Goal: Task Accomplishment & Management: Complete application form

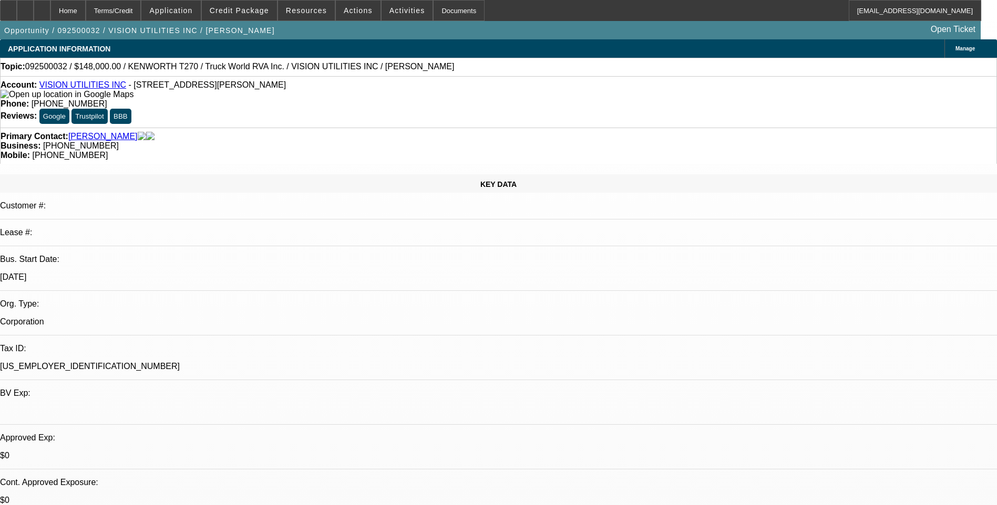
select select "0"
select select "0.1"
select select "0"
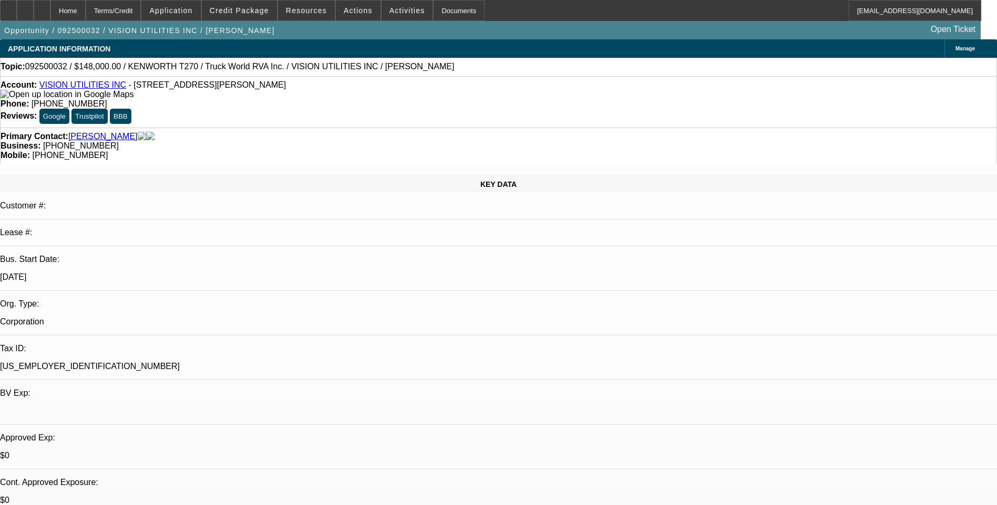
select select "0"
select select "1"
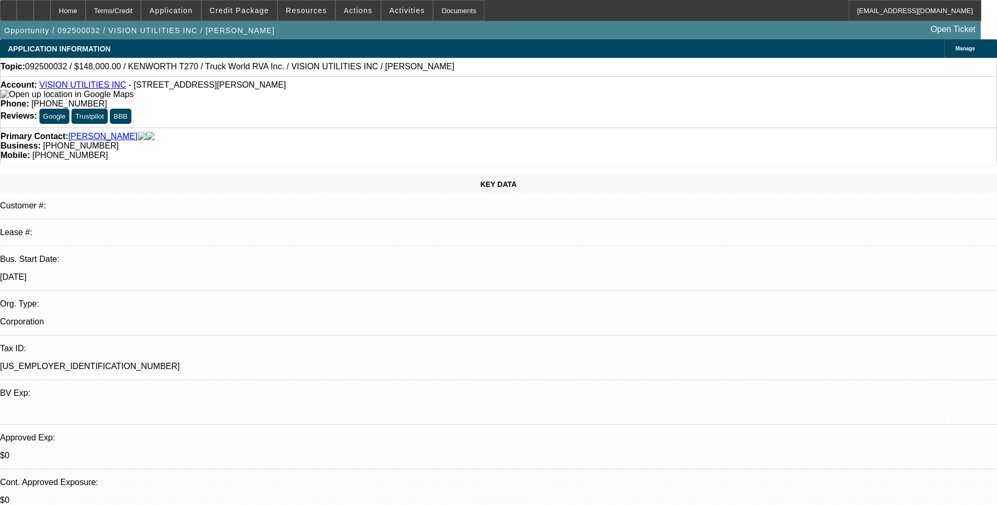
select select "1"
select select "6"
select select "1"
select select "6"
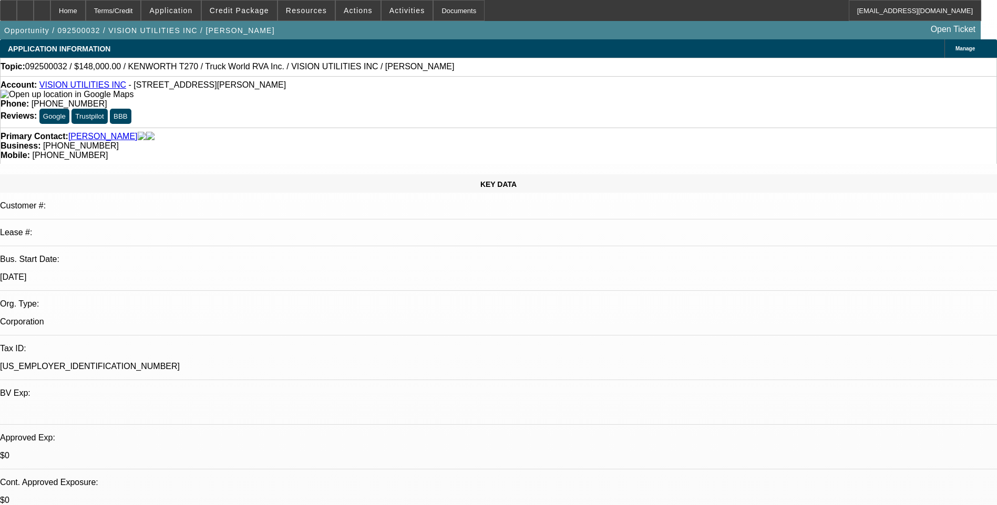
select select "1"
select select "6"
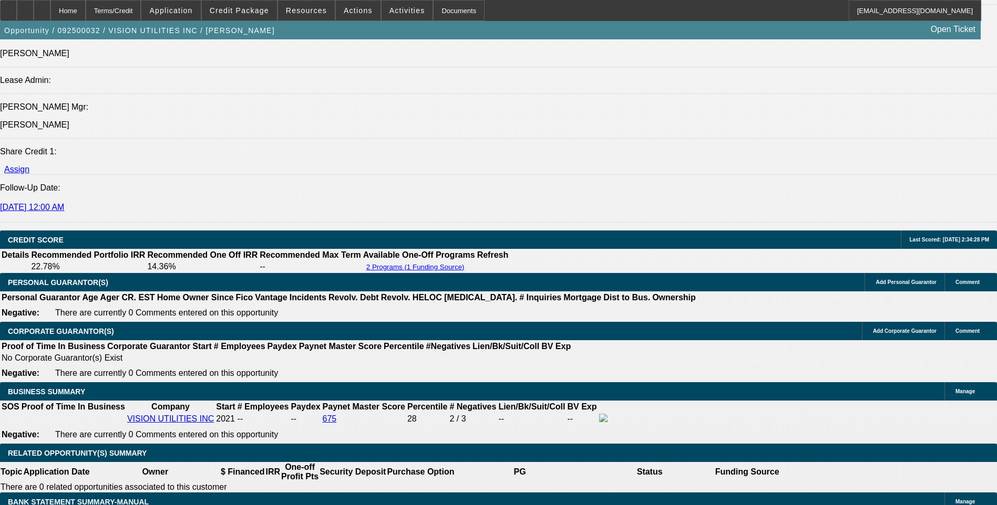
scroll to position [1471, 0]
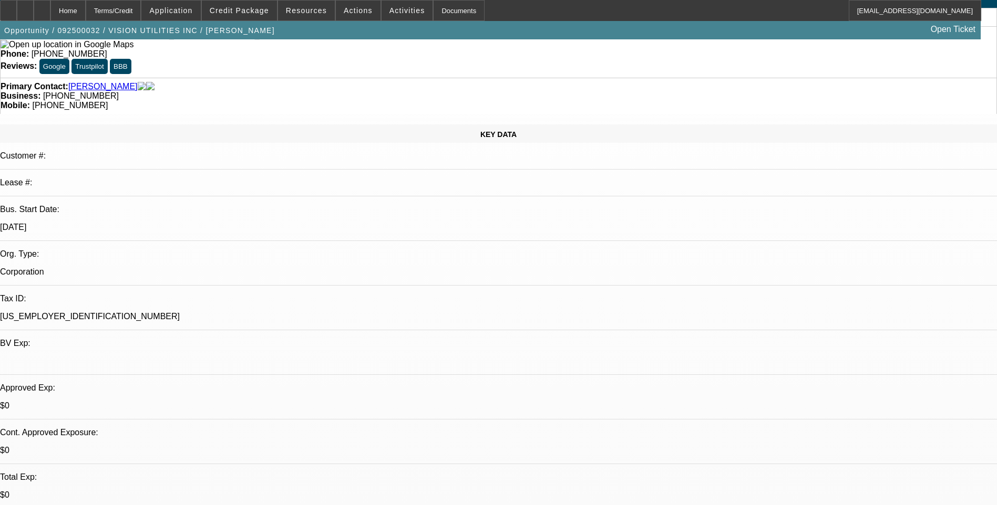
scroll to position [0, 0]
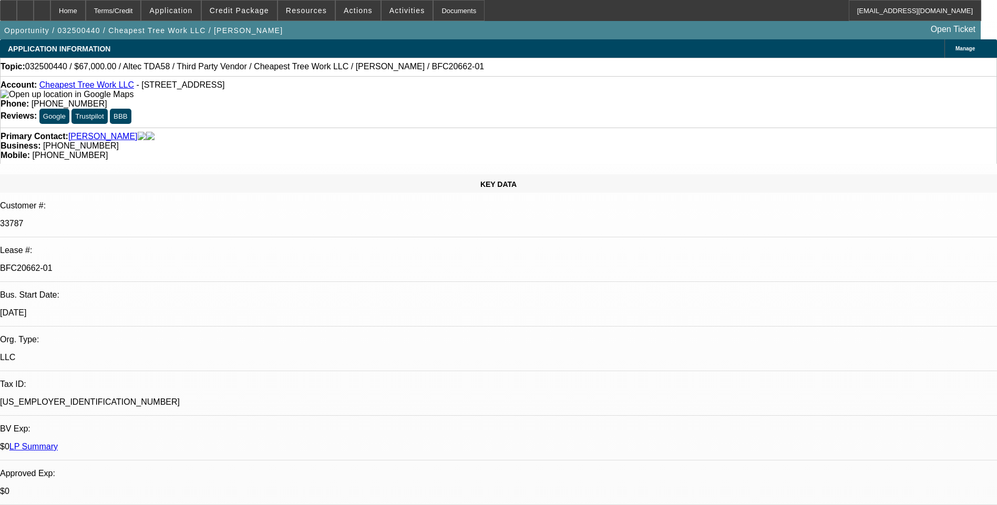
select select "0"
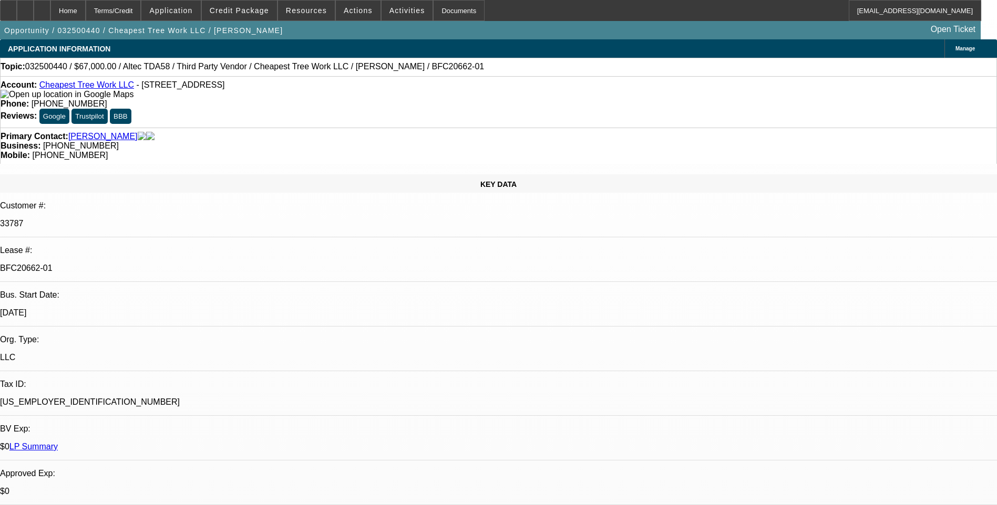
select select "0"
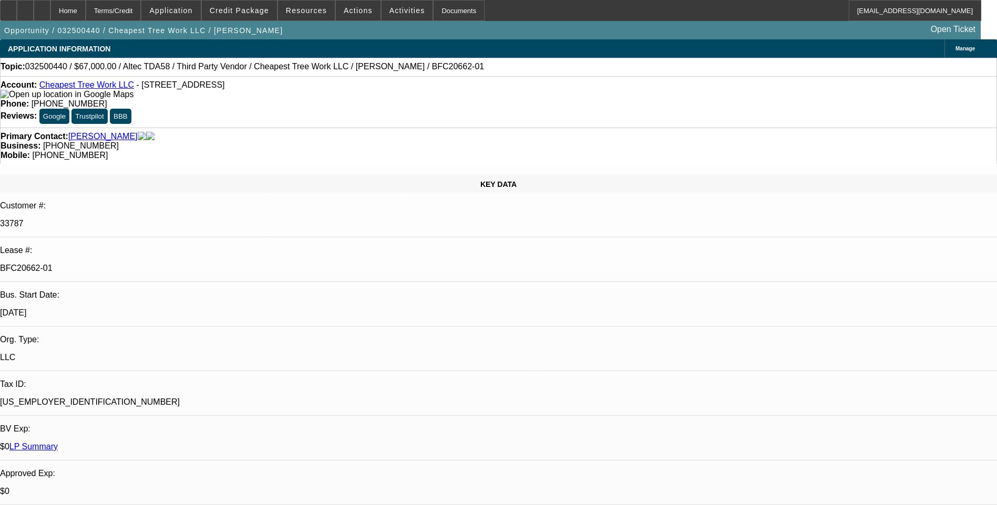
select select "0"
select select "1"
select select "6"
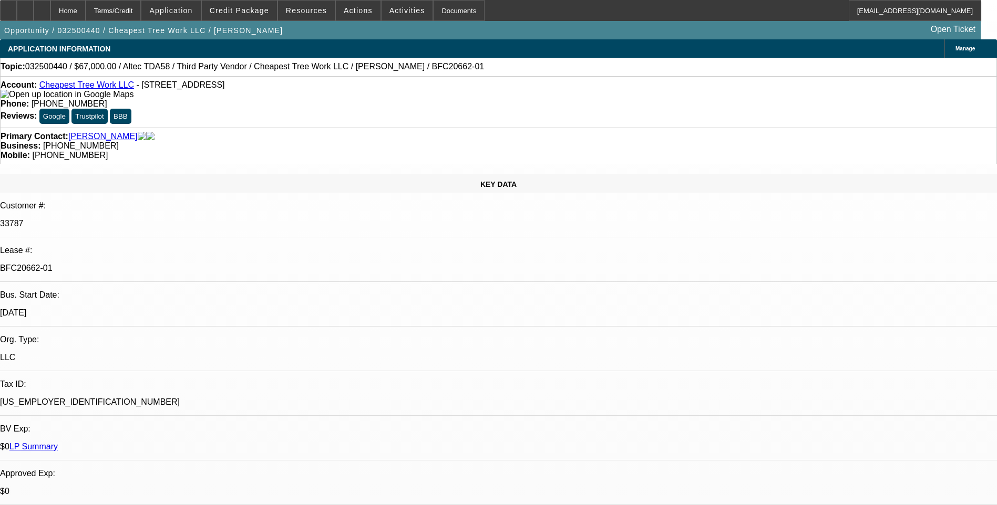
select select "1"
select select "6"
select select "1"
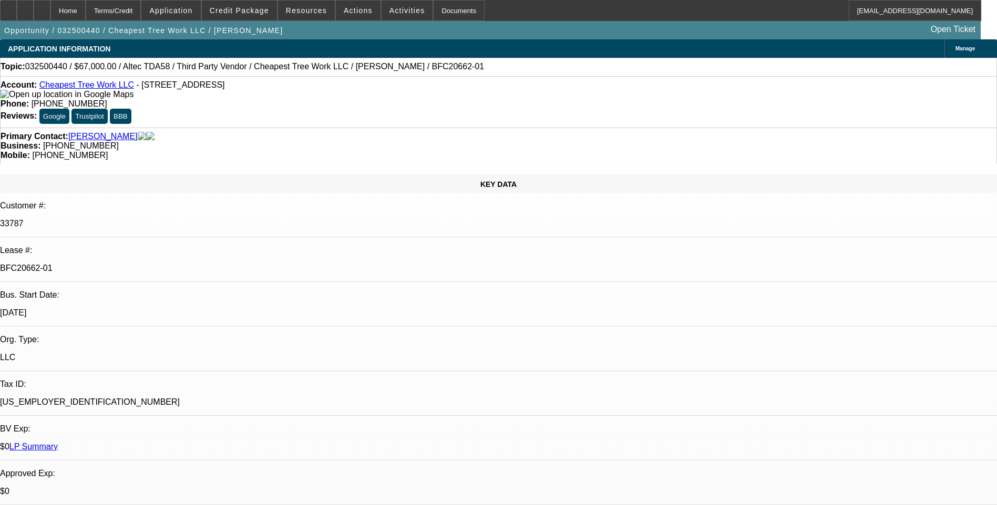
select select "6"
select select "1"
select select "6"
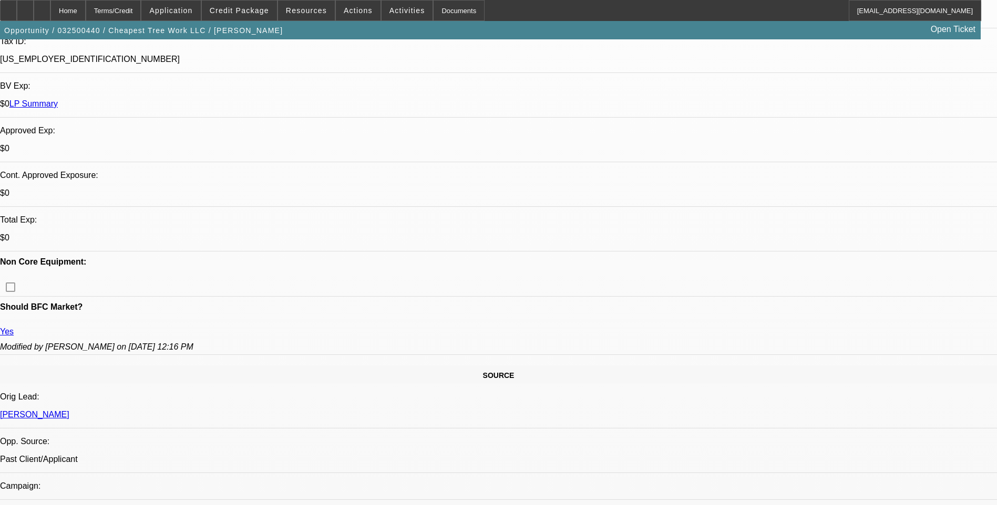
scroll to position [368, 0]
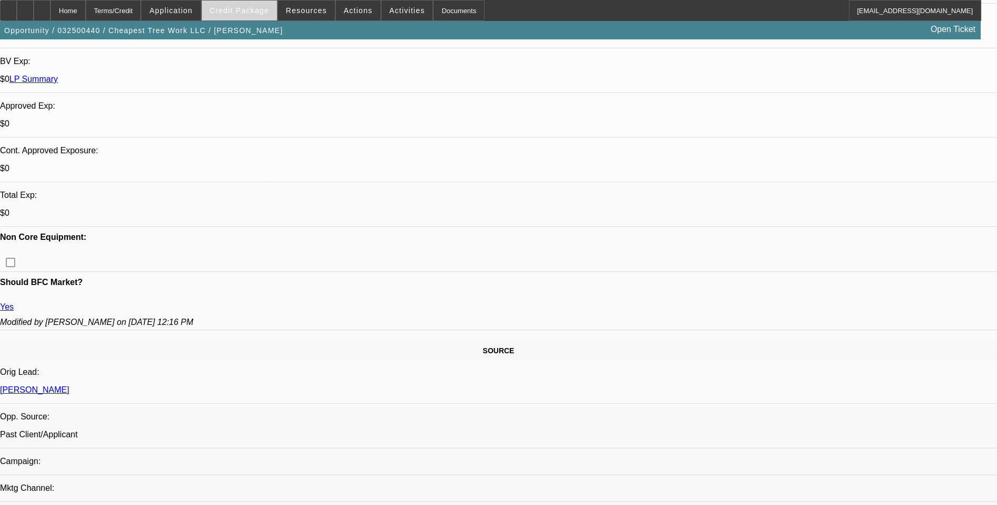
click at [264, 12] on span "Credit Package" at bounding box center [239, 10] width 59 height 8
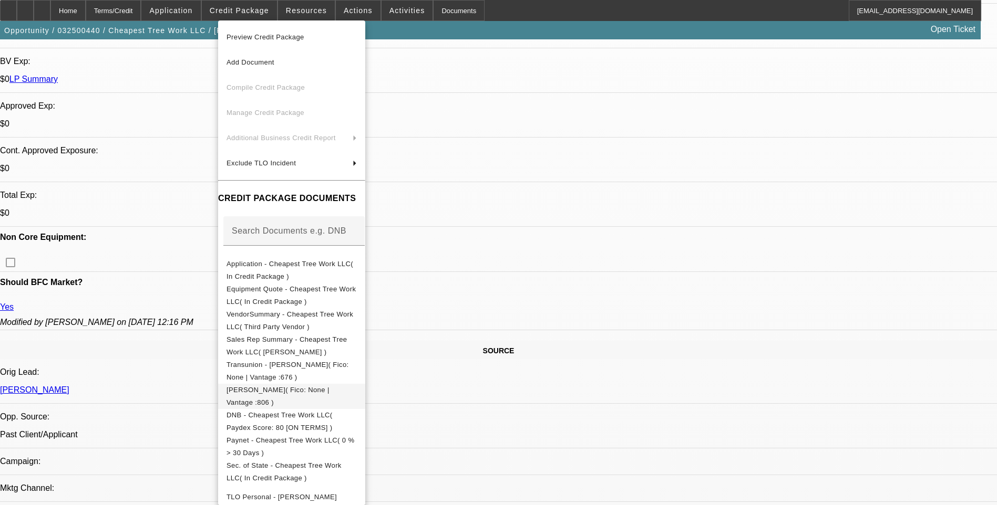
scroll to position [53, 0]
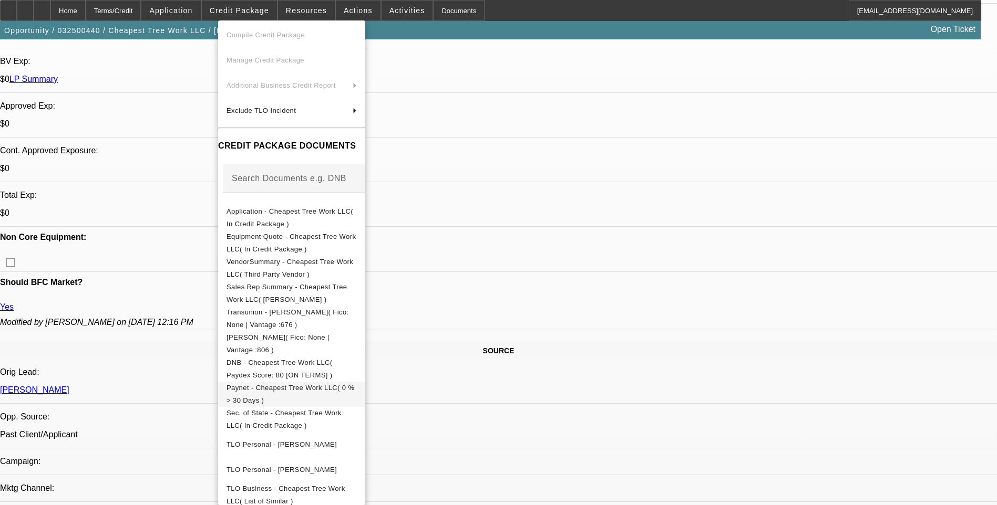
click at [316, 388] on span "Paynet - Cheapest Tree Work LLC( 0 % > 30 Days )" at bounding box center [290, 394] width 128 height 20
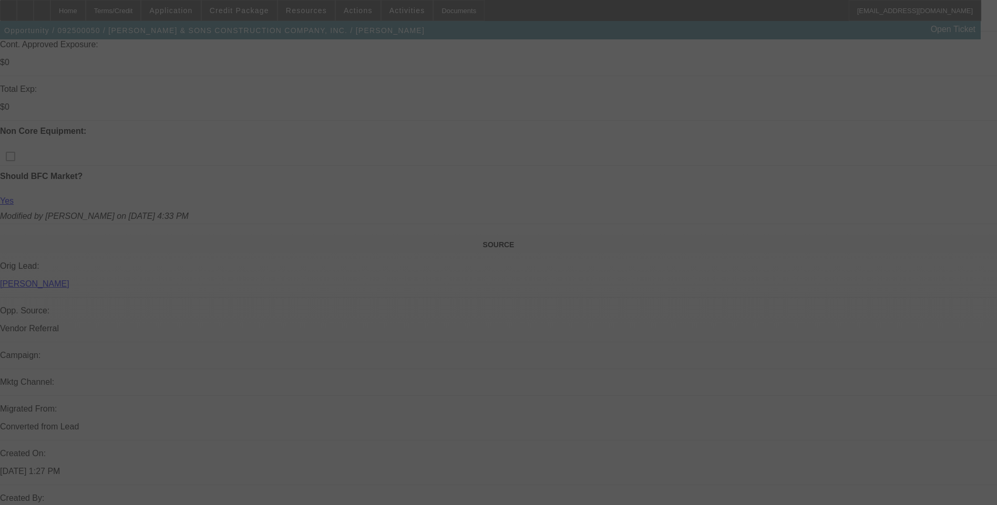
scroll to position [715, 0]
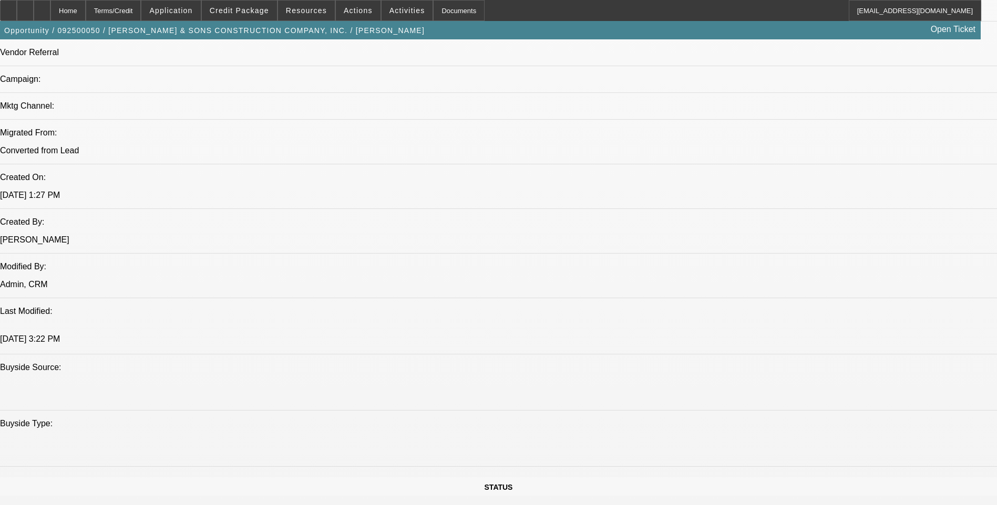
select select "0"
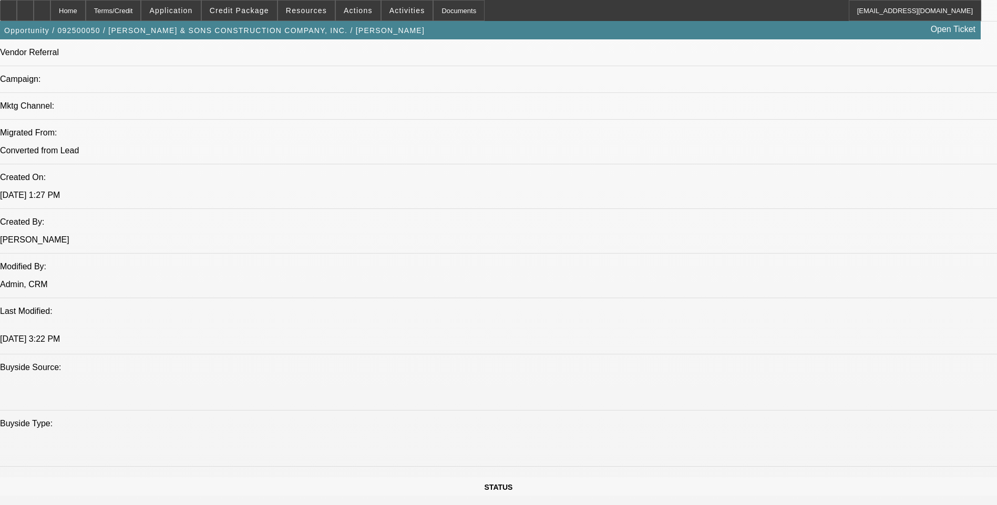
select select "0"
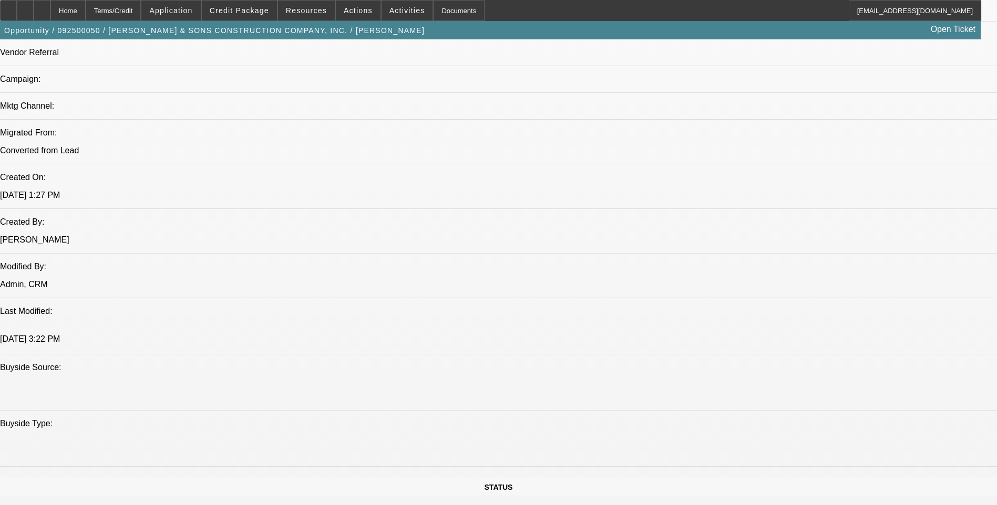
select select "0"
select select "1"
select select "6"
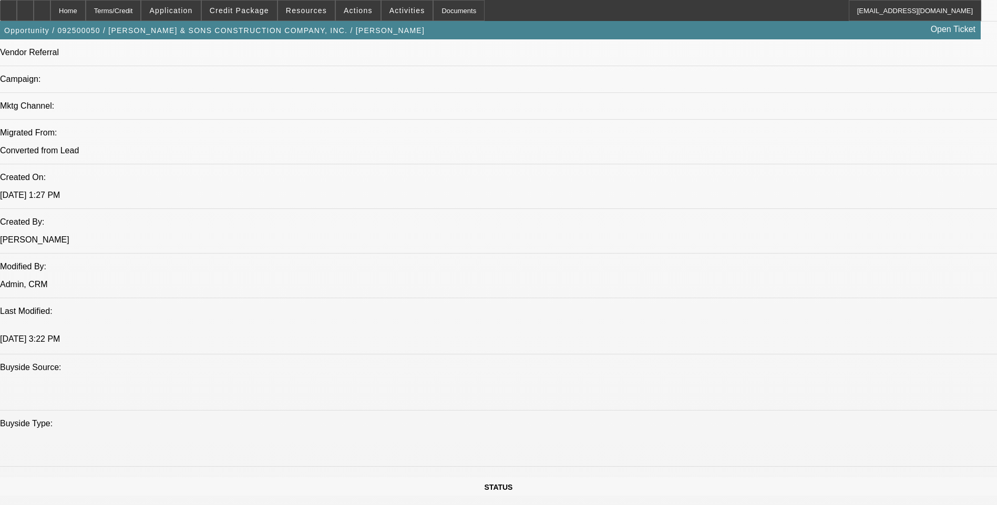
select select "1"
select select "6"
select select "1"
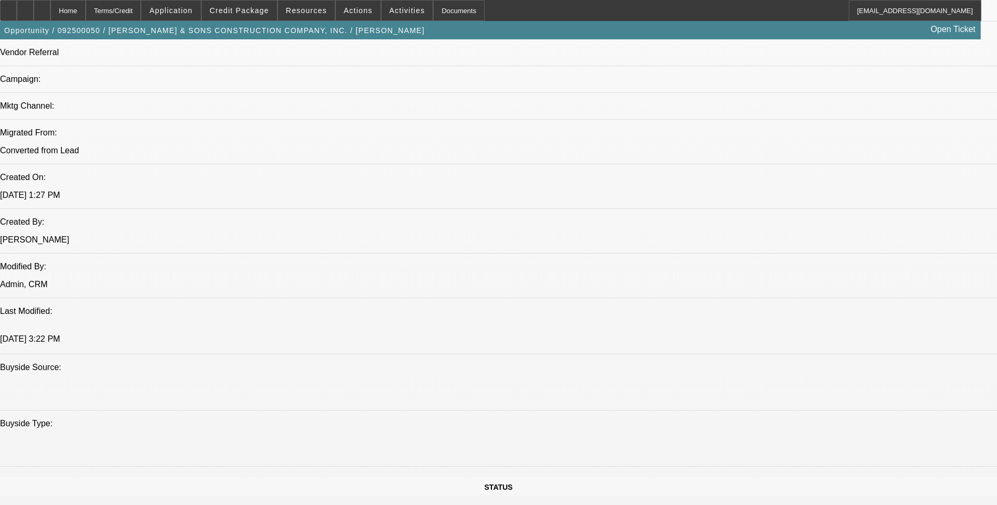
select select "6"
select select "1"
select select "6"
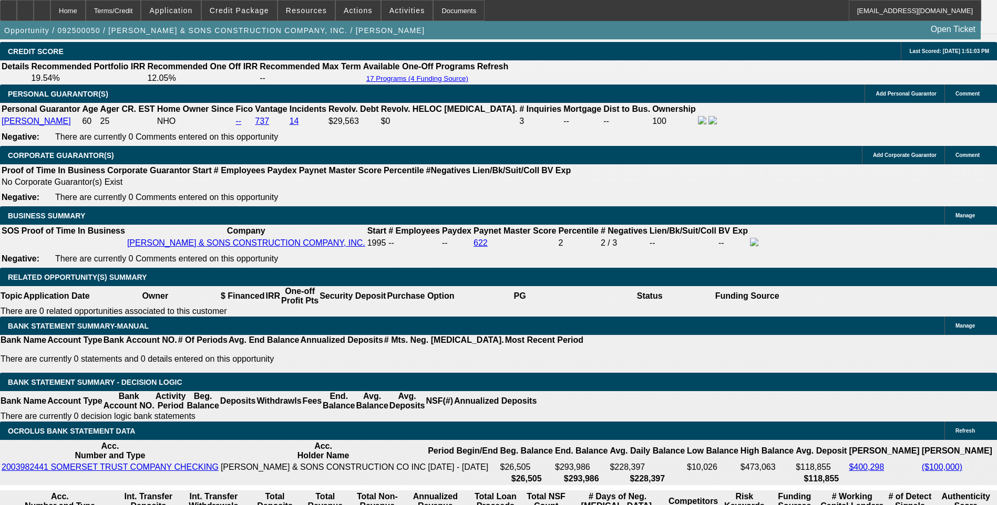
scroll to position [1503, 0]
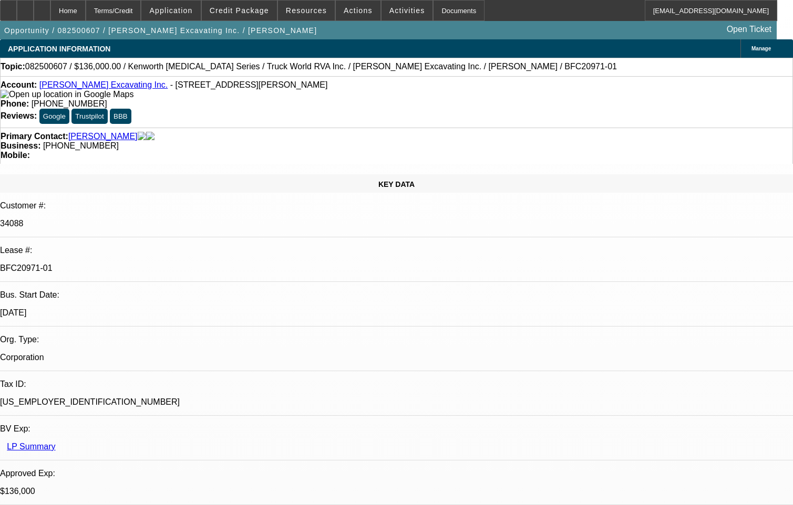
select select "0"
select select "6"
select select "0"
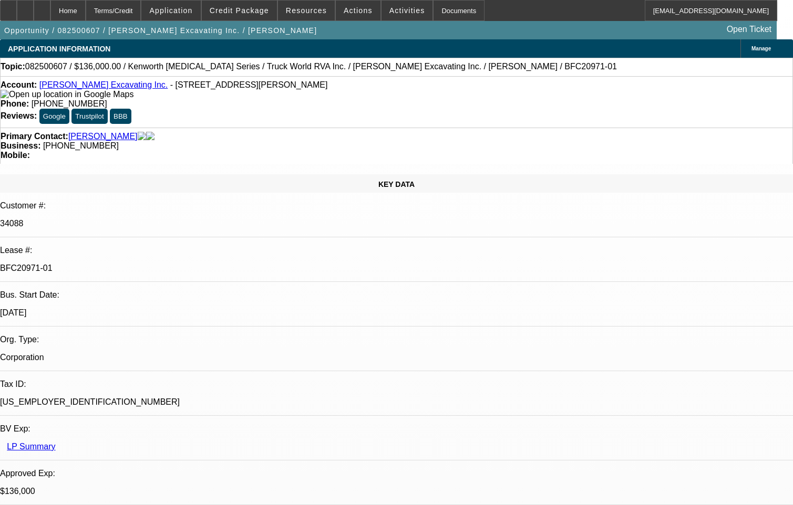
select select "0"
select select "6"
select select "0"
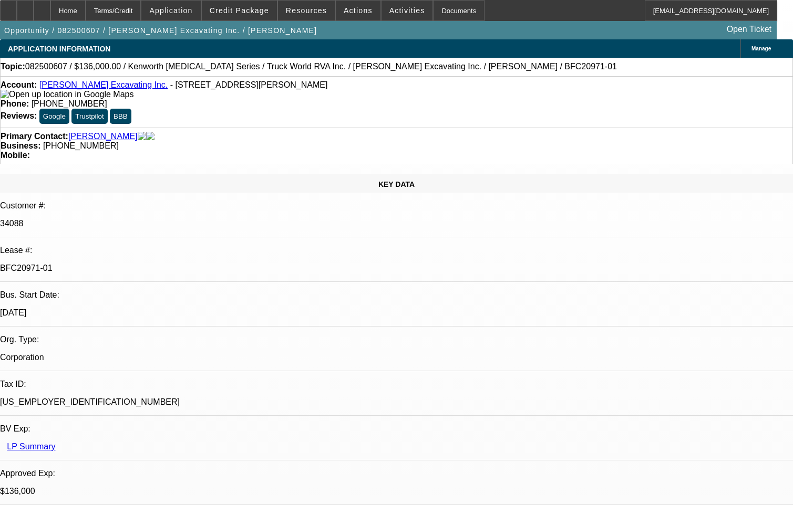
select select "0"
select select "6"
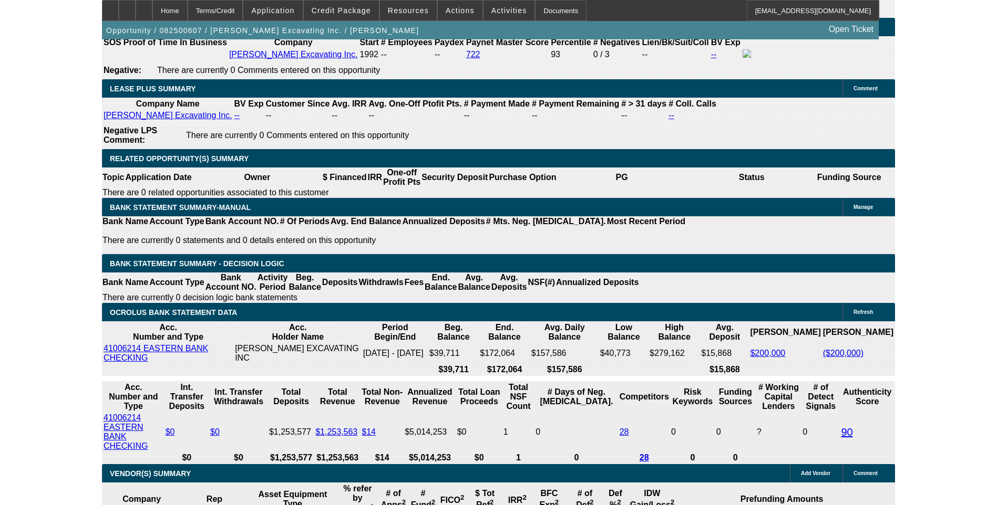
scroll to position [1647, 0]
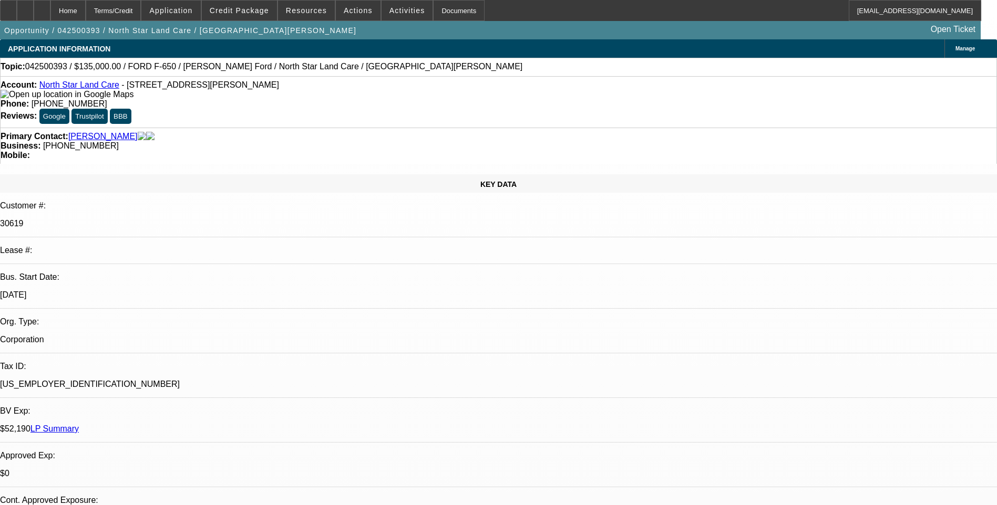
select select "0"
select select "0.1"
select select "0"
select select "0.1"
select select "0"
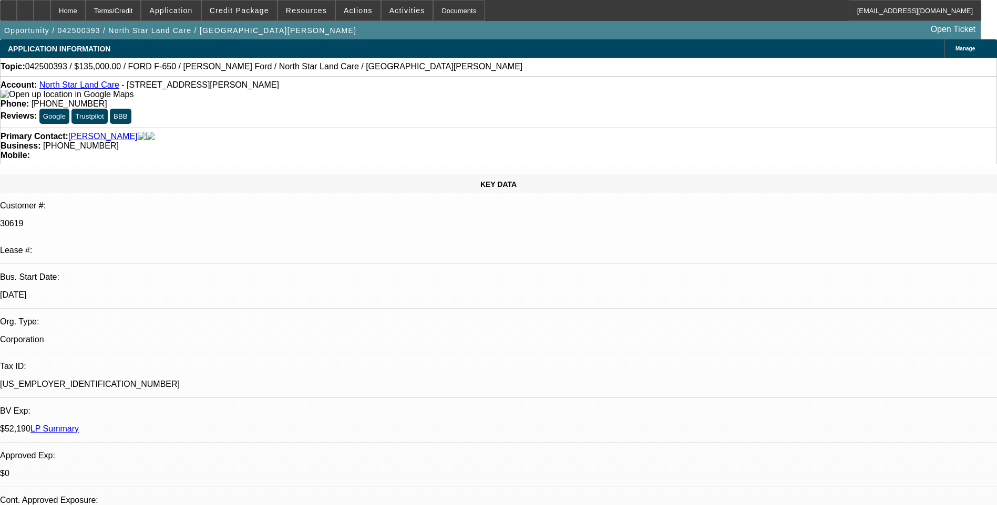
select select "0.1"
select select "1"
select select "2"
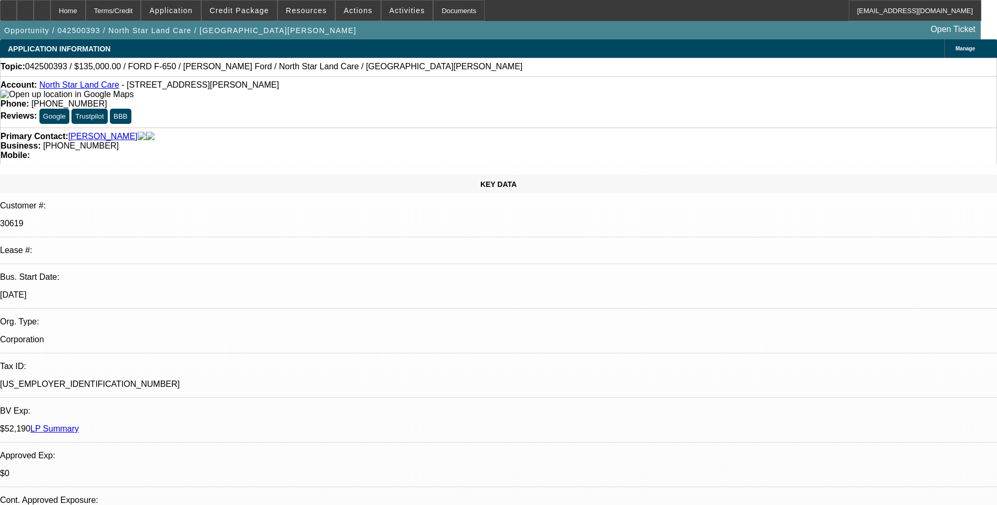
select select "4"
select select "1"
select select "2"
select select "4"
select select "1"
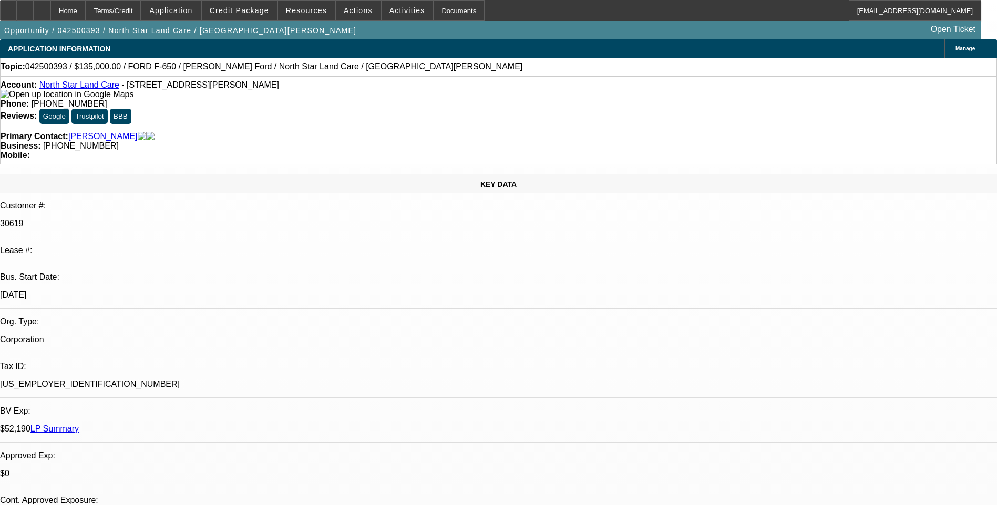
select select "2"
select select "4"
select select "1"
select select "2"
select select "4"
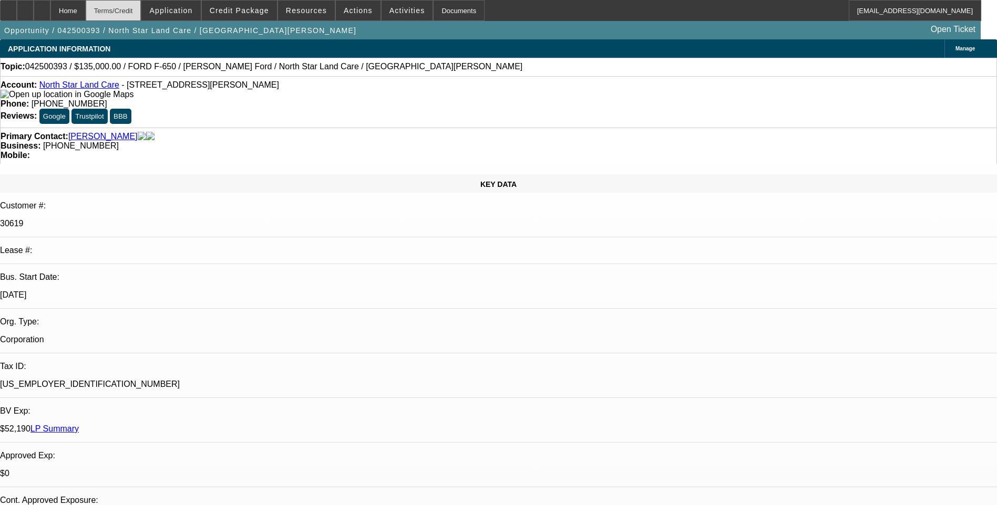
click at [141, 12] on div "Terms/Credit" at bounding box center [114, 10] width 56 height 21
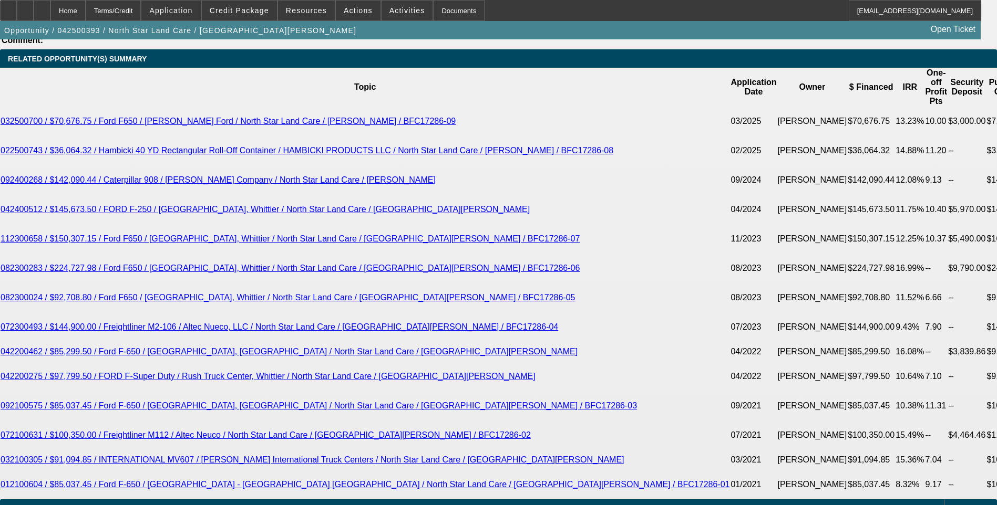
drag, startPoint x: 829, startPoint y: 217, endPoint x: 755, endPoint y: 220, distance: 74.1
drag, startPoint x: 872, startPoint y: 311, endPoint x: 787, endPoint y: 307, distance: 85.7
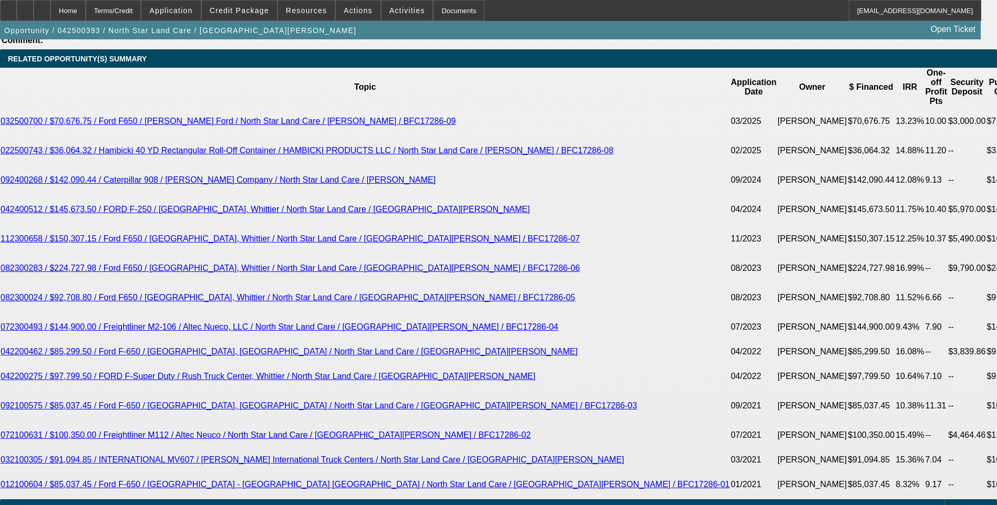
click at [236, 13] on span "Credit Package" at bounding box center [239, 10] width 59 height 8
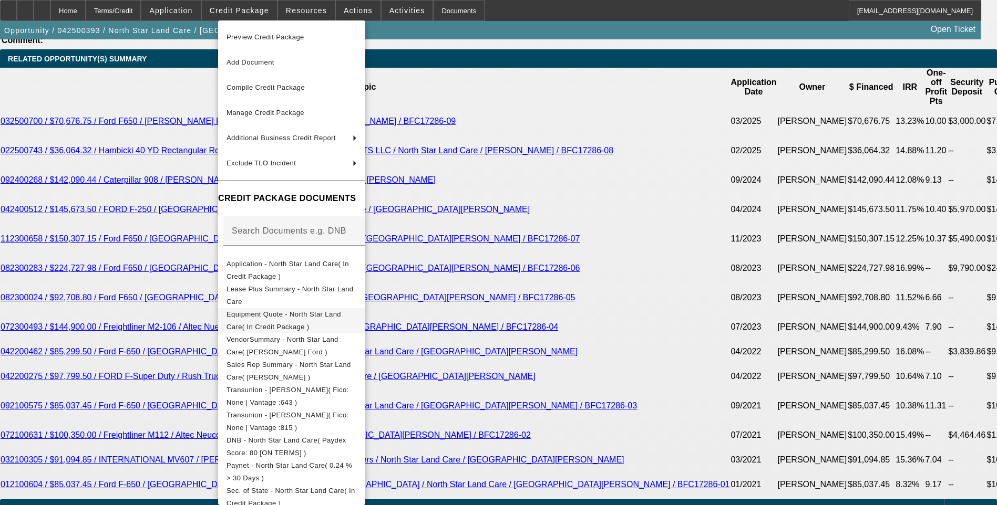
click at [315, 318] on span "Equipment Quote - North Star Land Care( In Credit Package )" at bounding box center [283, 321] width 115 height 20
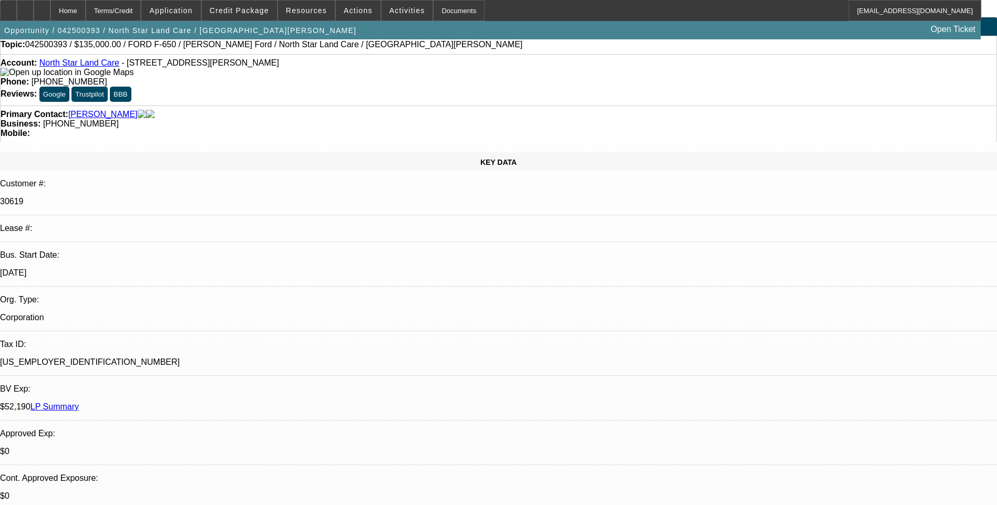
scroll to position [0, 0]
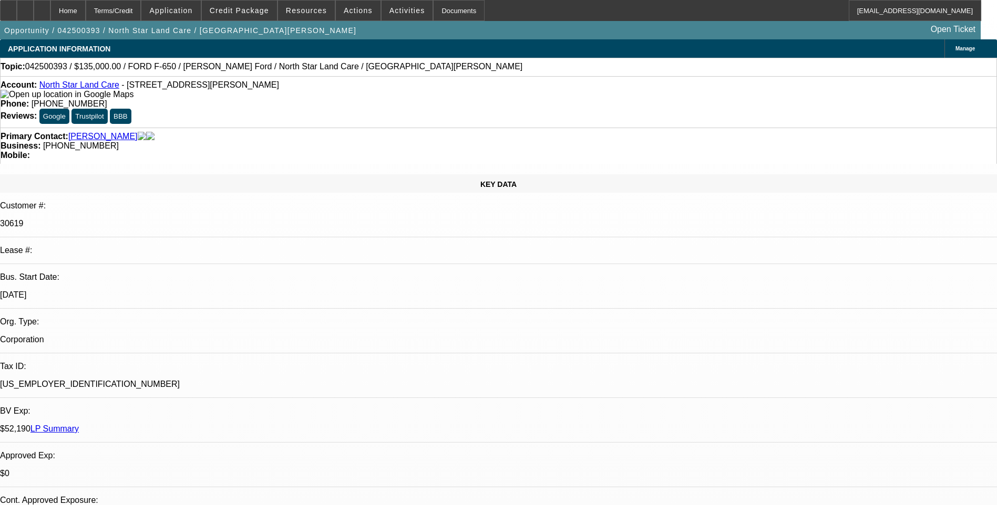
click at [104, 88] on link "North Star Land Care" at bounding box center [79, 84] width 80 height 9
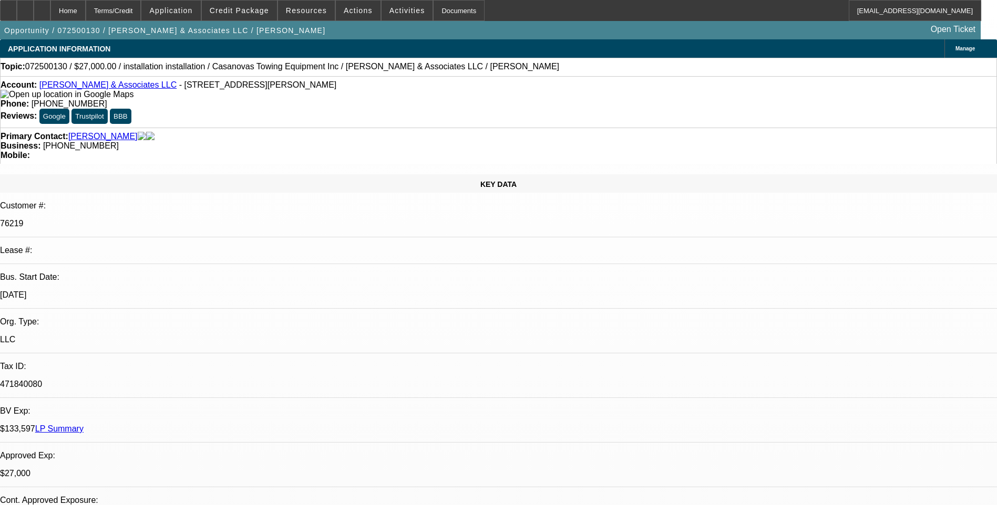
select select "0"
select select "2"
select select "0.1"
select select "0"
select select "2"
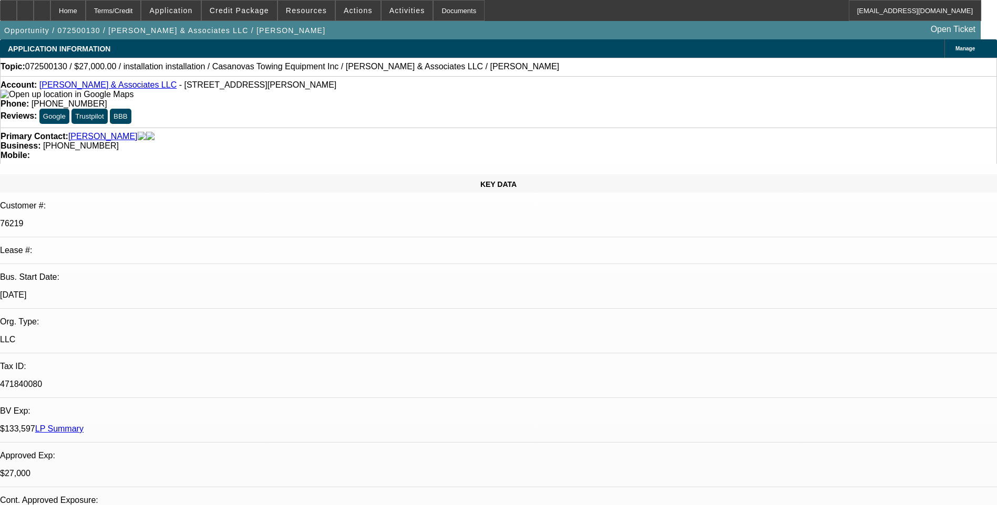
select select "0.1"
select select "0"
select select "2"
select select "0.1"
select select "0"
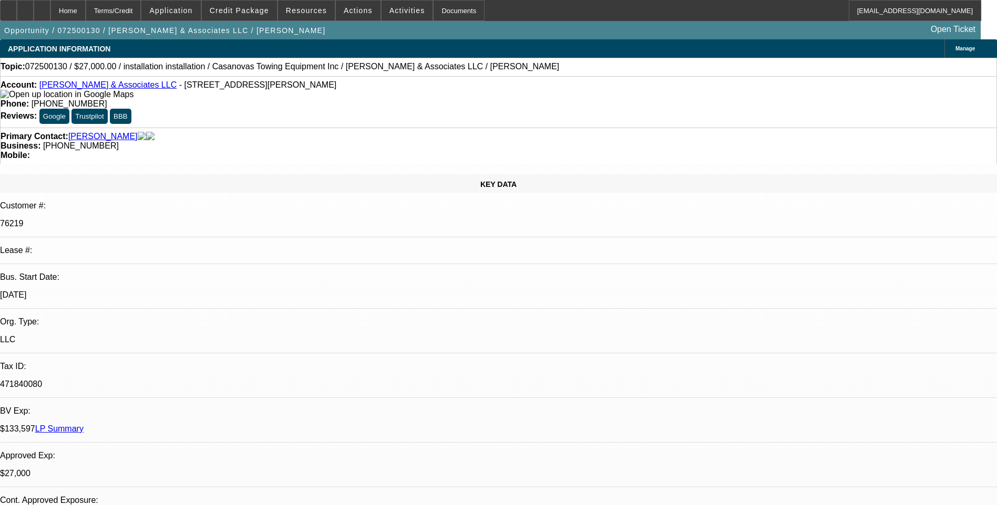
select select "2"
select select "0.1"
select select "1"
select select "2"
select select "4"
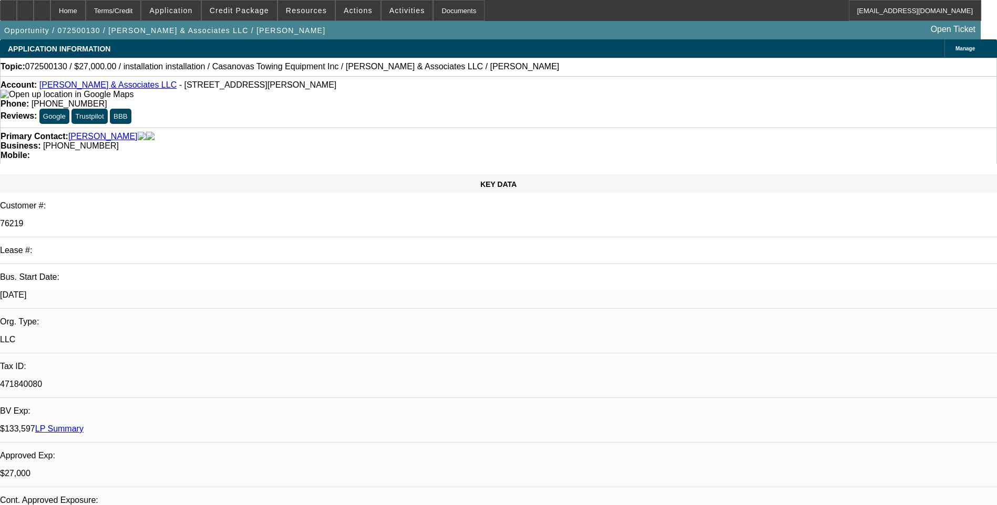
select select "1"
select select "2"
select select "4"
select select "1"
select select "2"
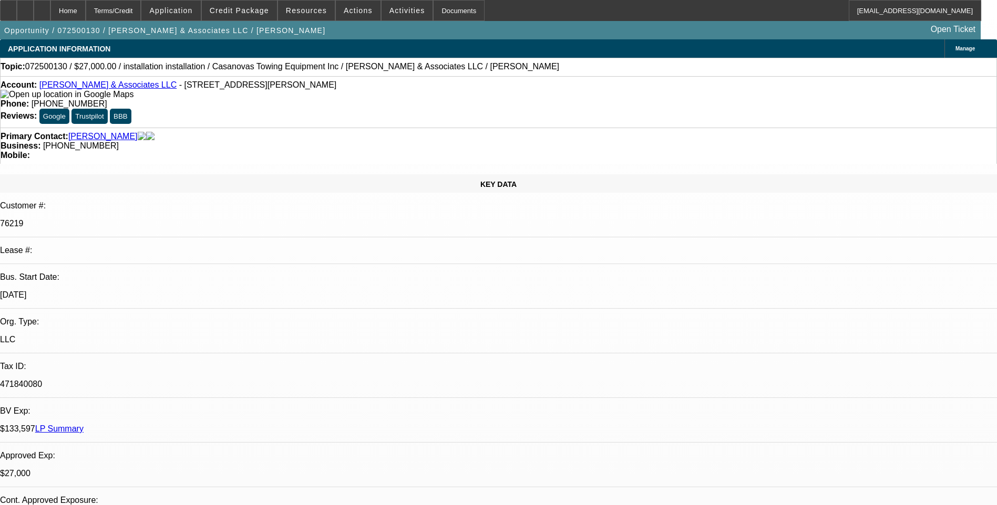
select select "4"
select select "1"
select select "2"
select select "4"
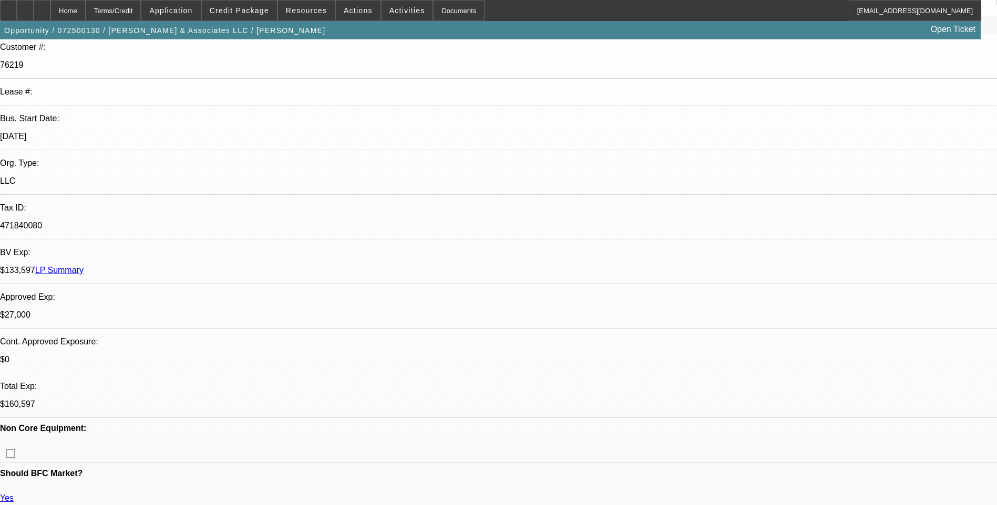
scroll to position [158, 0]
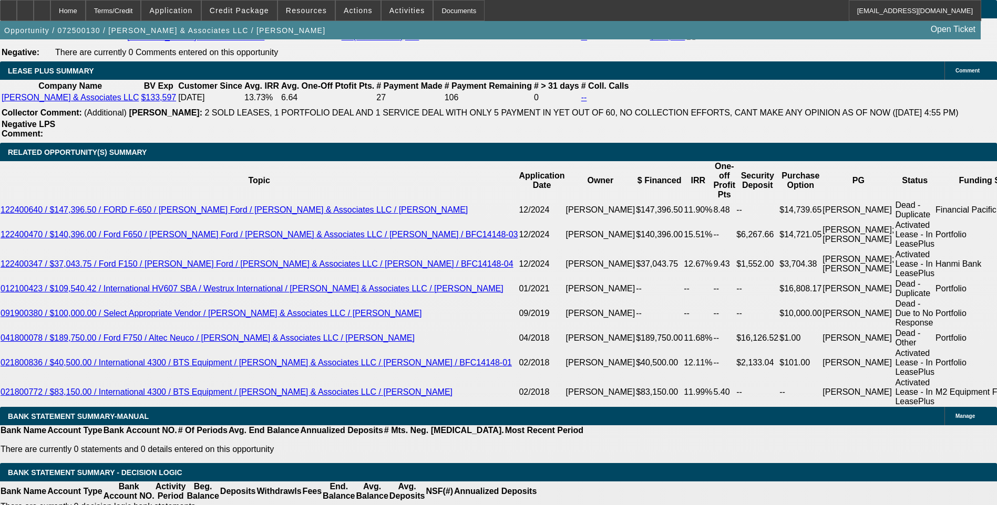
scroll to position [1681, 0]
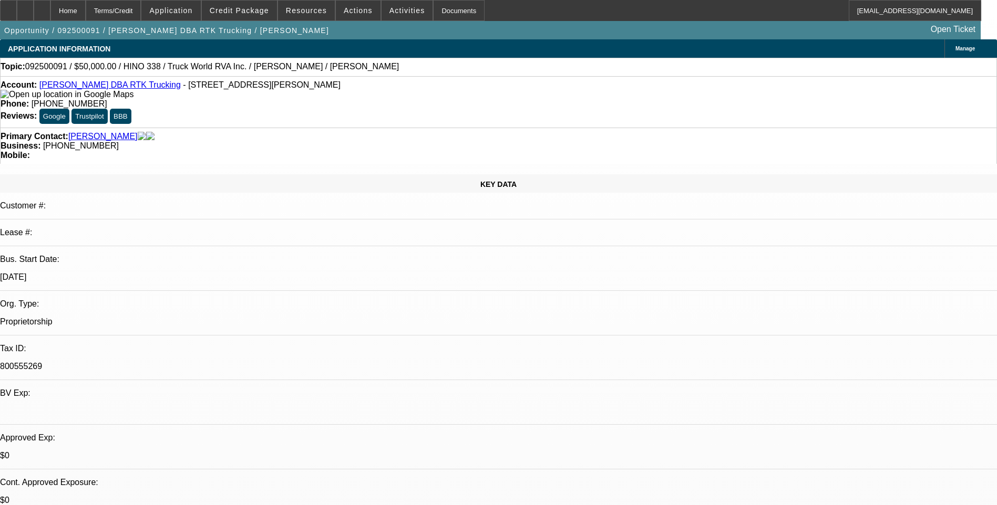
select select "0"
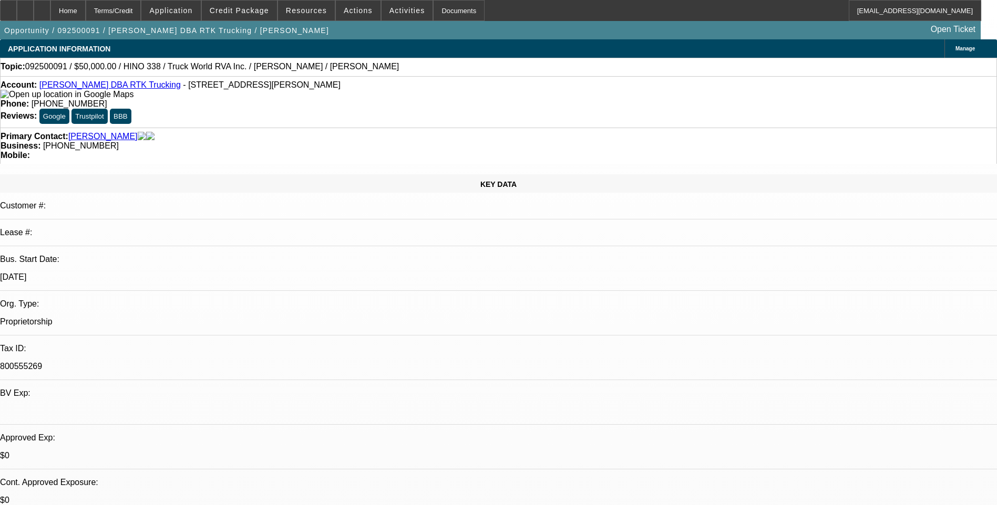
select select "0"
click at [121, 11] on div "Terms/Credit" at bounding box center [114, 10] width 56 height 21
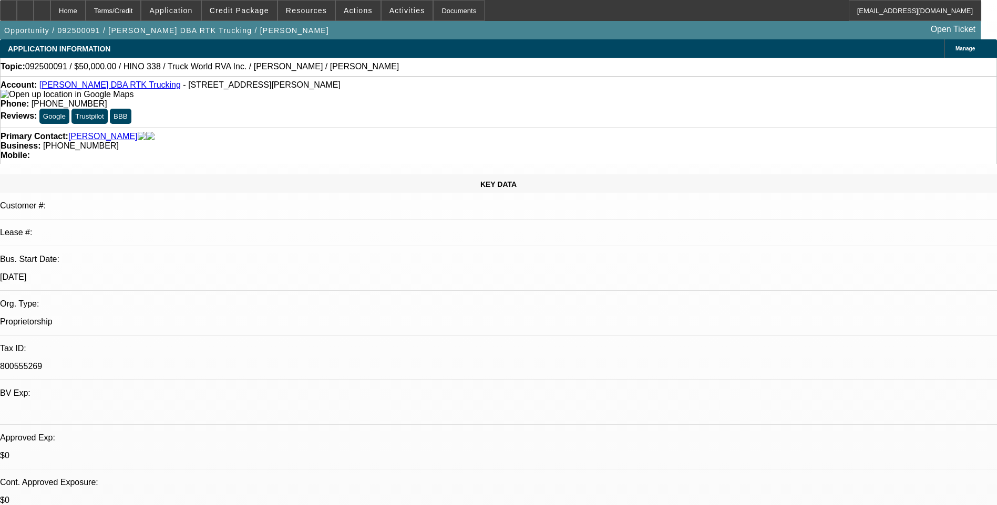
select select "1"
select select "6"
select select "1"
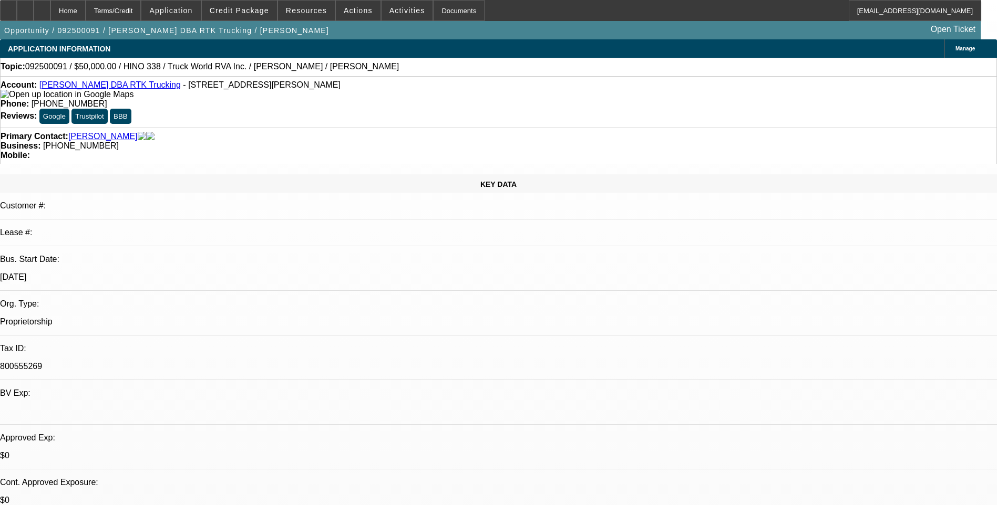
select select "6"
select select "1"
select select "6"
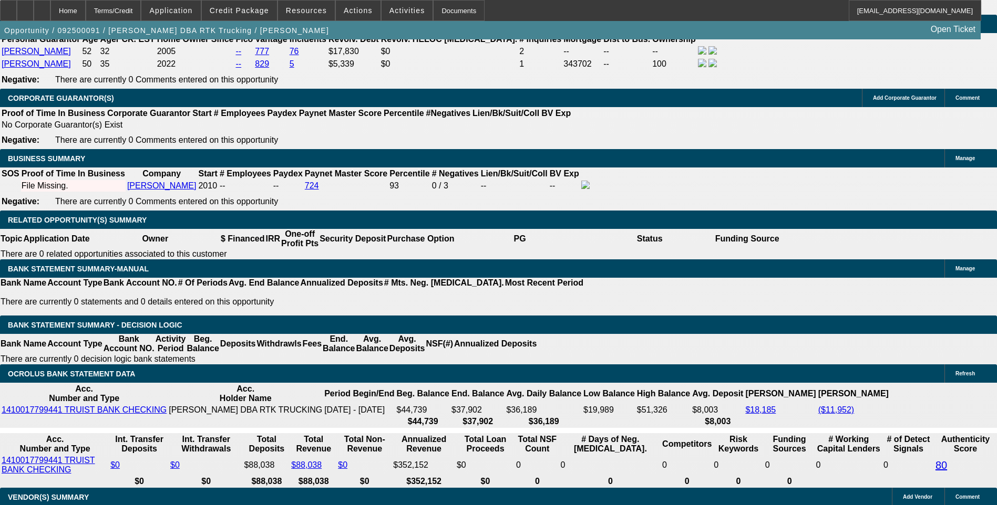
scroll to position [1556, 0]
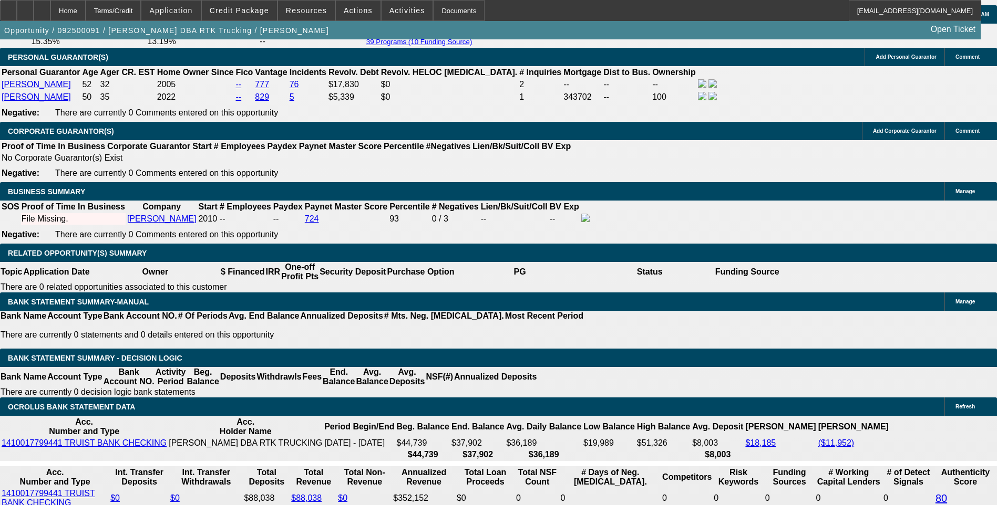
scroll to position [1529, 0]
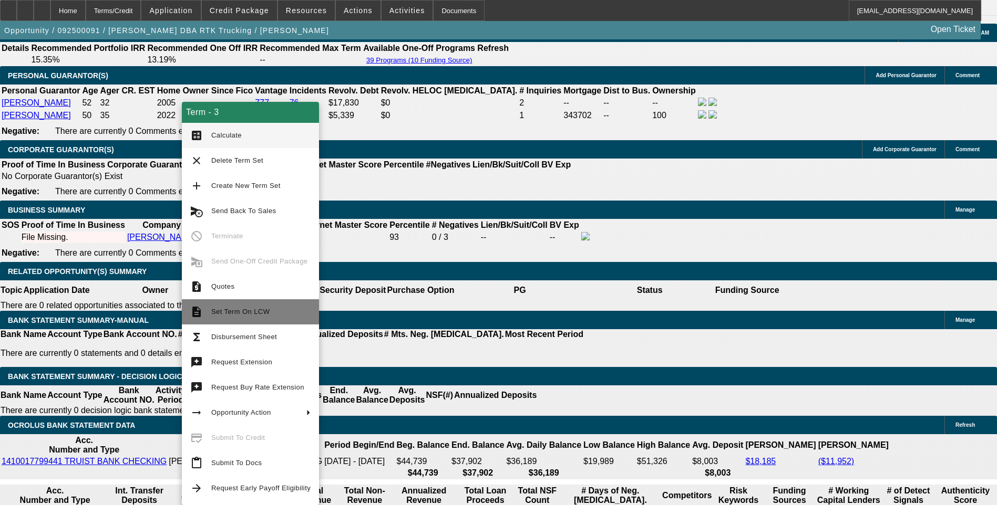
click at [235, 309] on span "Set Term On LCW" at bounding box center [240, 312] width 58 height 8
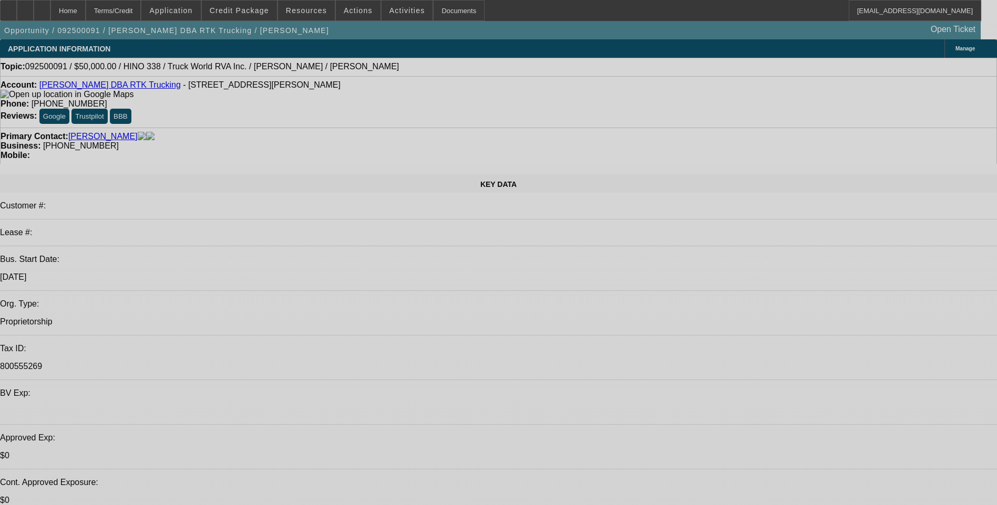
select select "0"
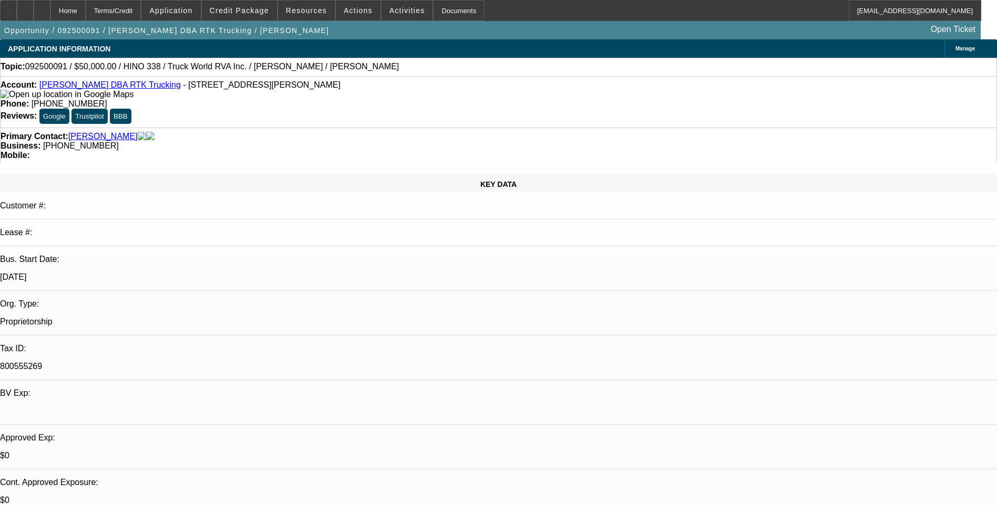
select select "0"
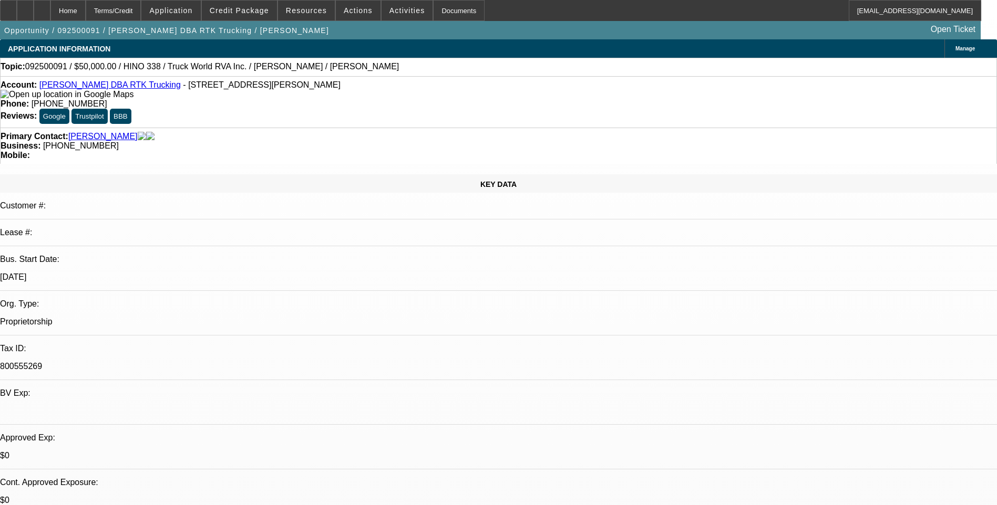
select select "0"
select select "1"
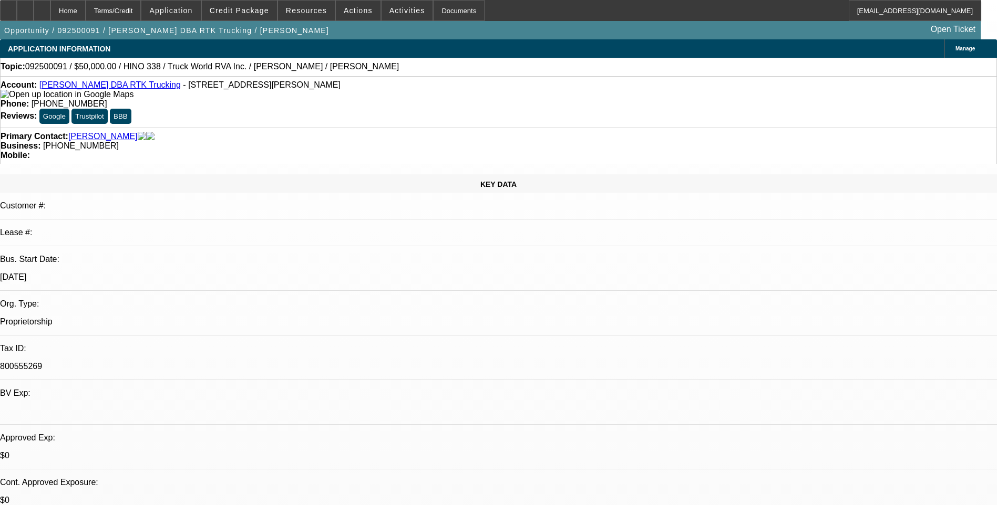
select select "6"
select select "1"
select select "6"
select select "1"
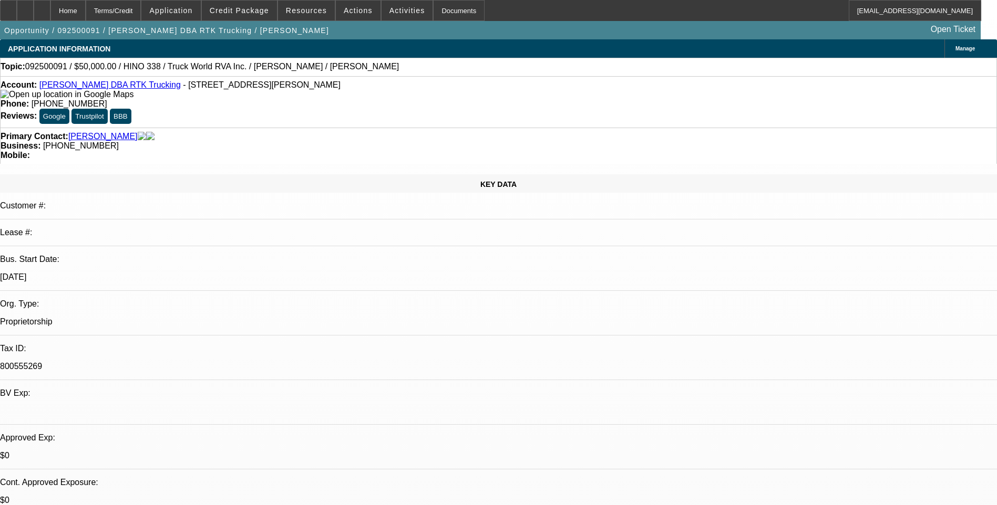
select select "1"
select select "6"
click at [192, 13] on span "Application" at bounding box center [170, 10] width 43 height 8
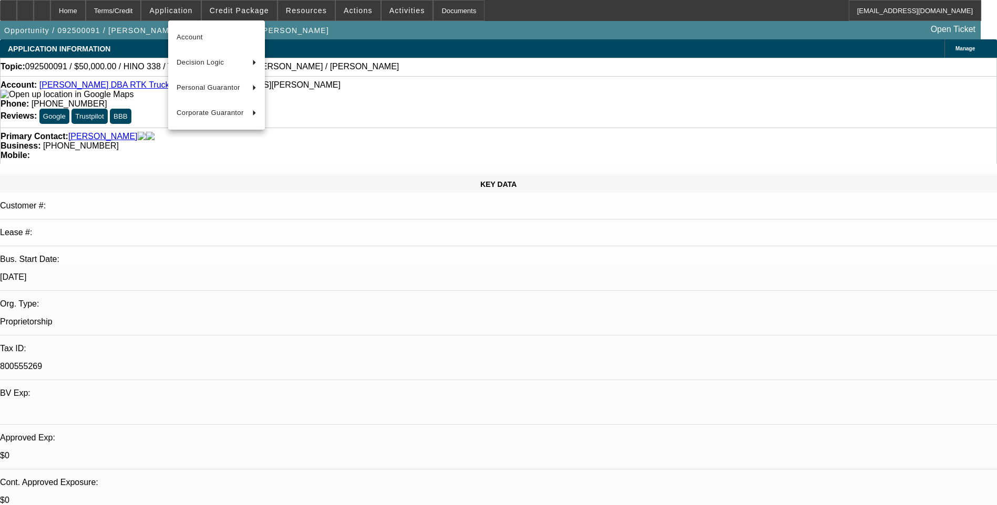
click at [249, 16] on div at bounding box center [498, 252] width 997 height 505
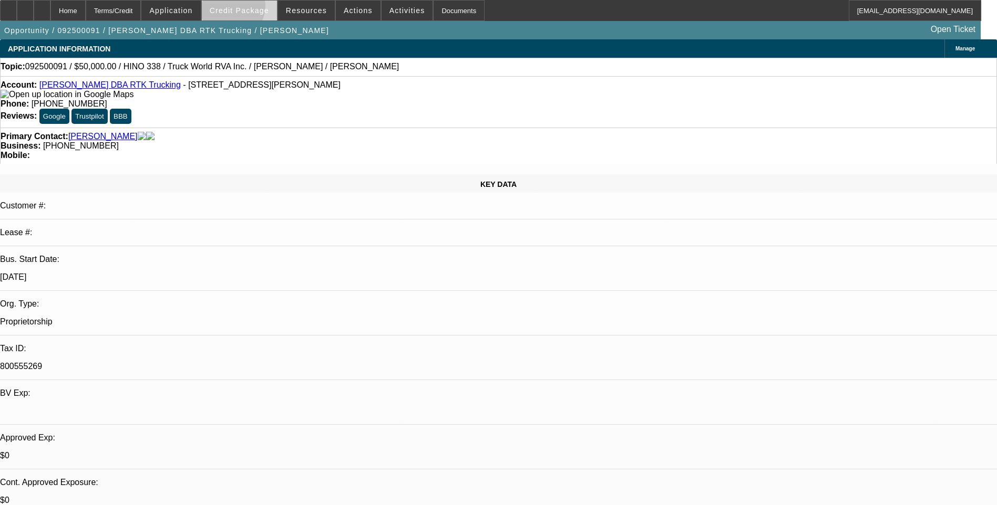
click at [247, 8] on span "Credit Package" at bounding box center [239, 10] width 59 height 8
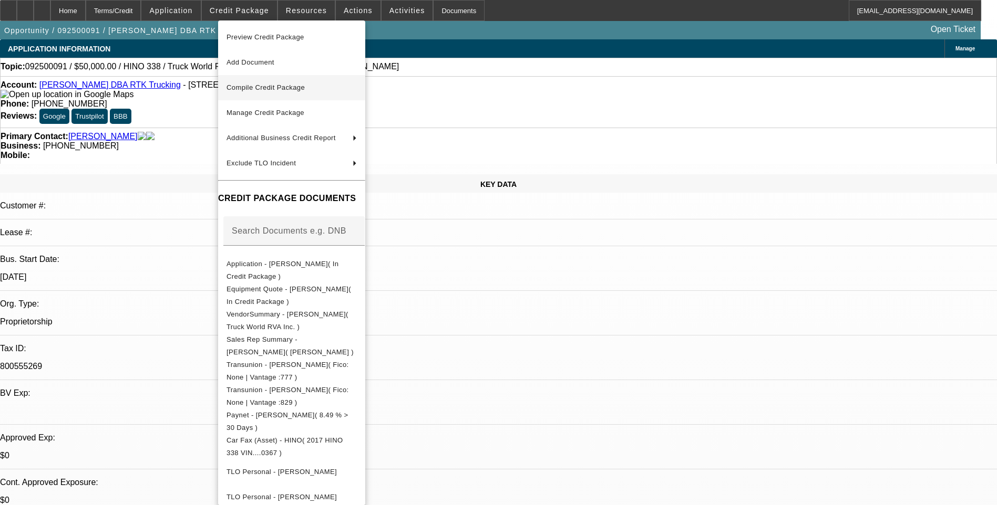
click at [287, 93] on span "Compile Credit Package" at bounding box center [291, 87] width 130 height 13
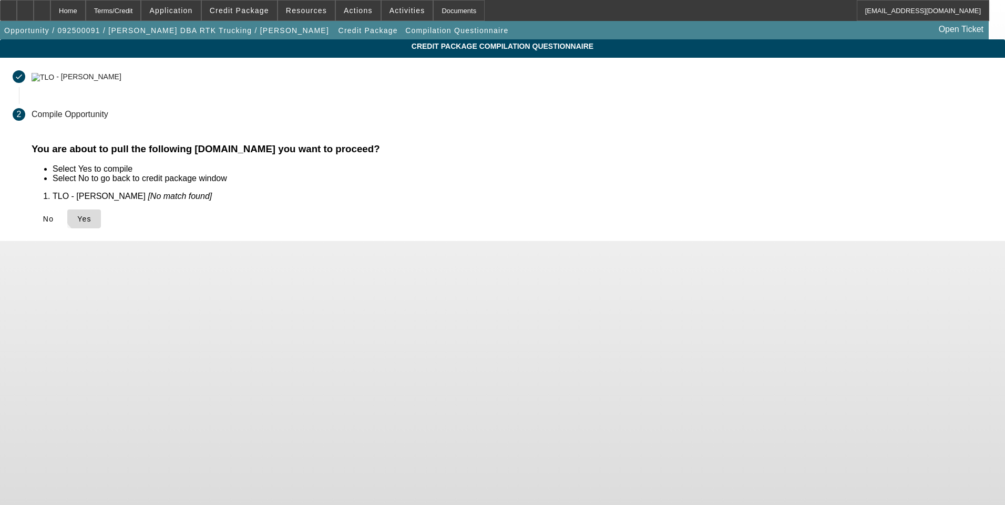
click at [91, 215] on span "Yes" at bounding box center [84, 219] width 14 height 8
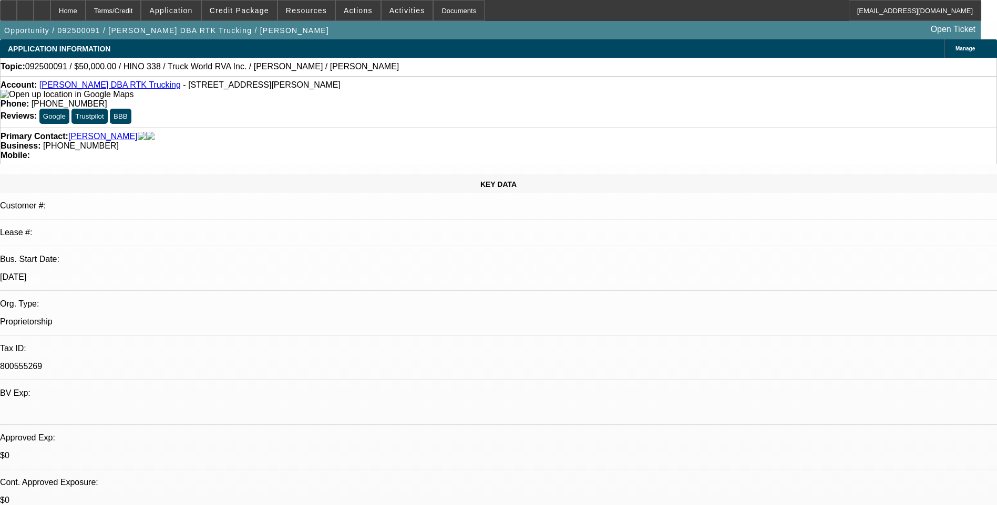
select select "0"
select select "6"
select select "0"
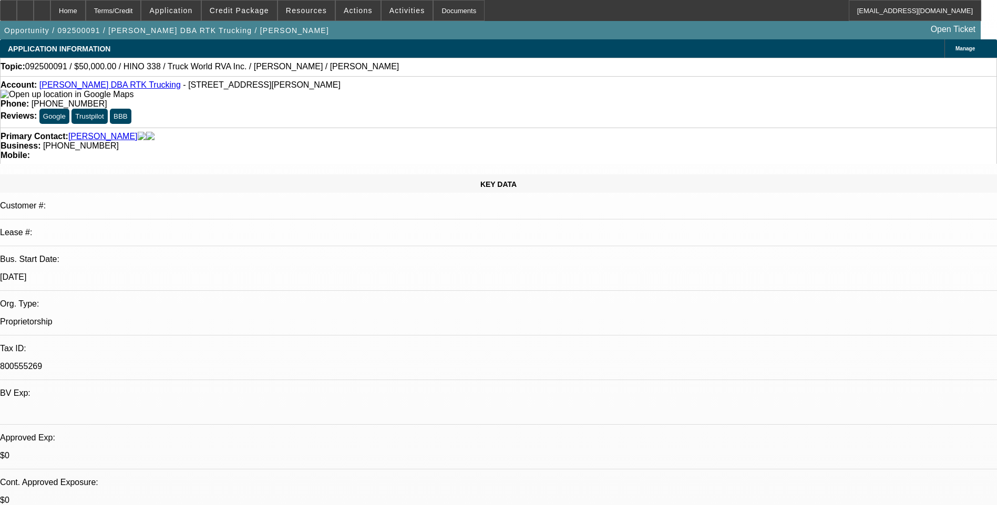
select select "0"
select select "6"
select select "0"
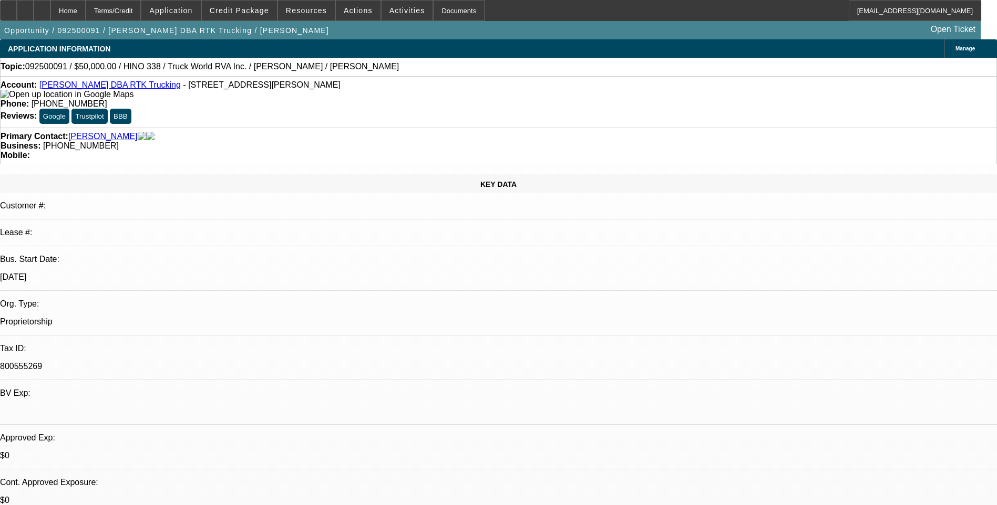
select select "0"
select select "6"
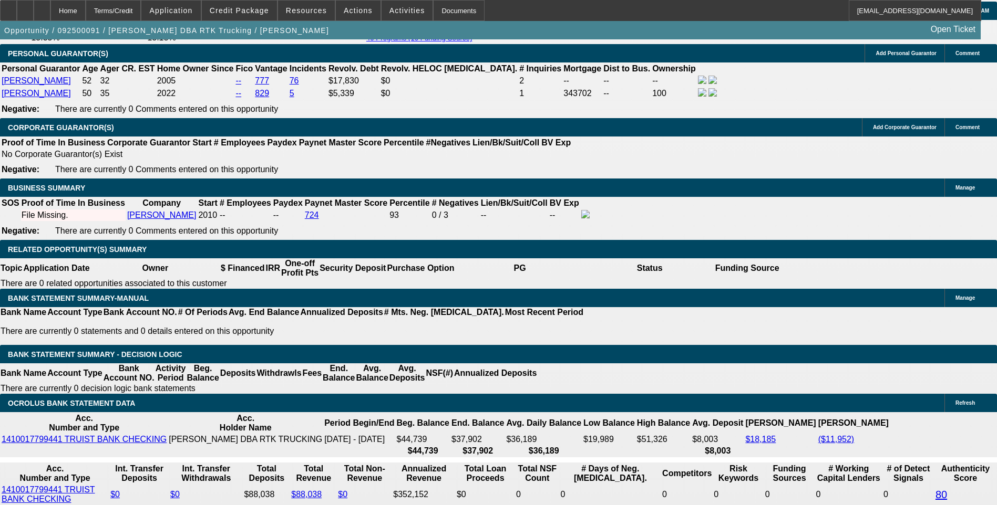
scroll to position [1576, 0]
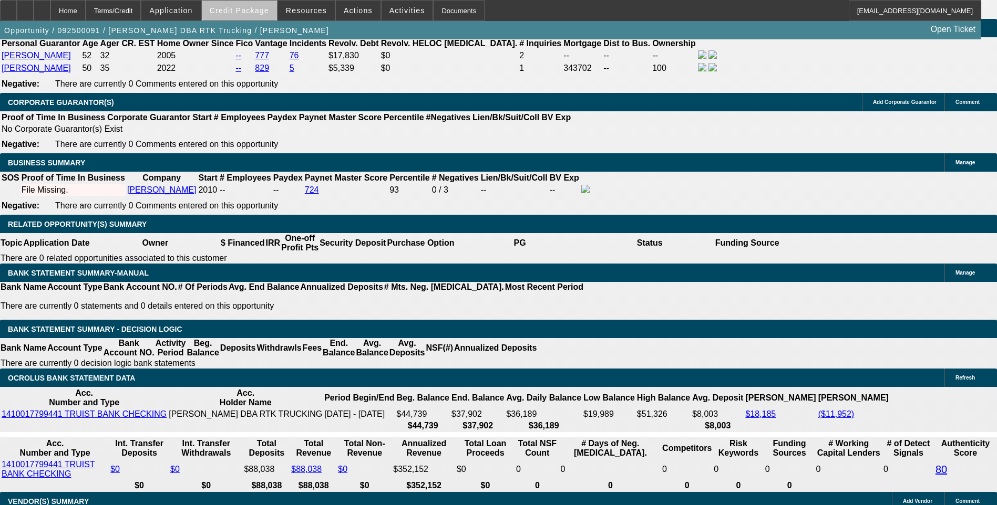
click at [259, 8] on span "Credit Package" at bounding box center [239, 10] width 59 height 8
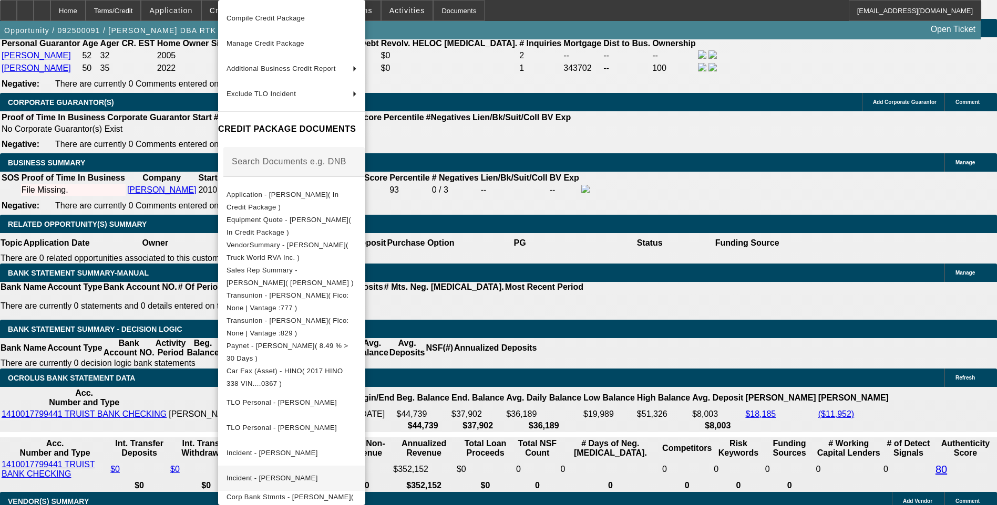
scroll to position [94, 0]
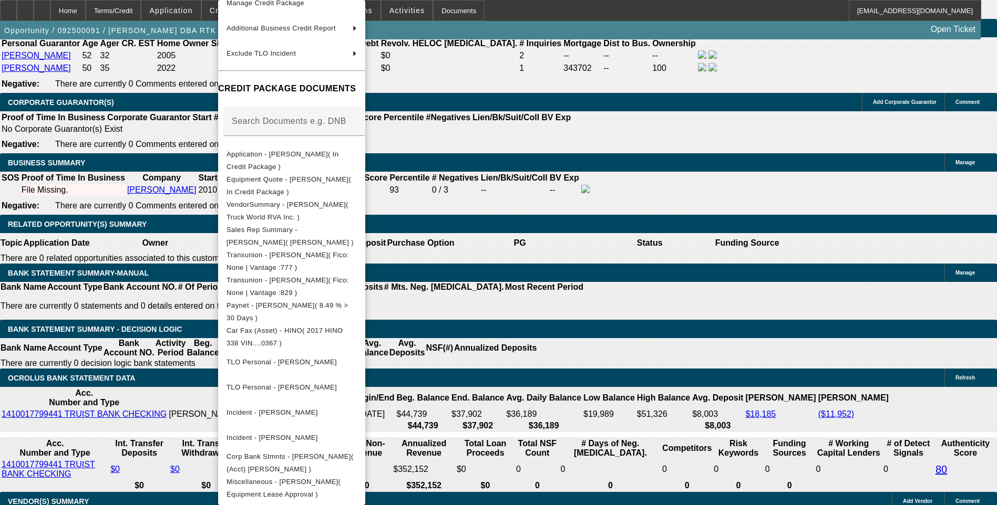
click at [170, 145] on div at bounding box center [498, 252] width 997 height 505
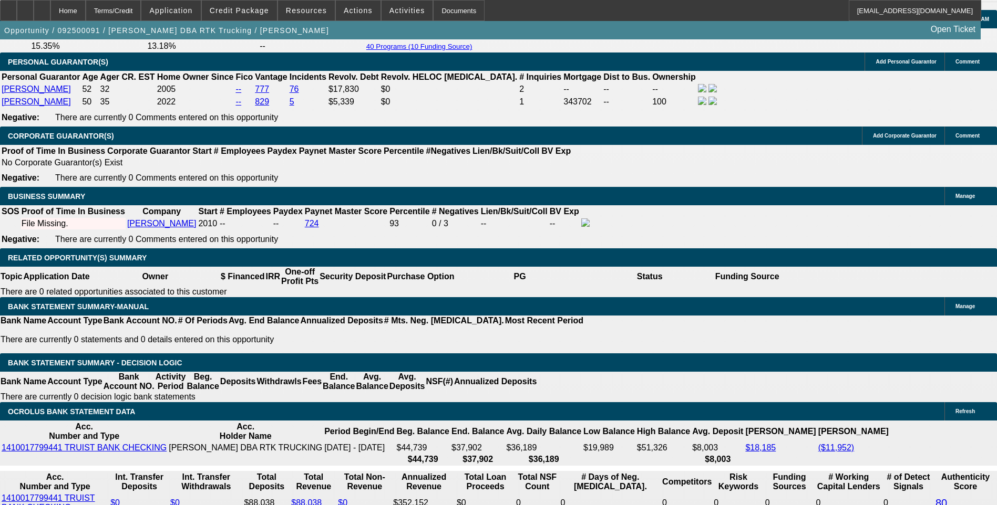
scroll to position [1576, 0]
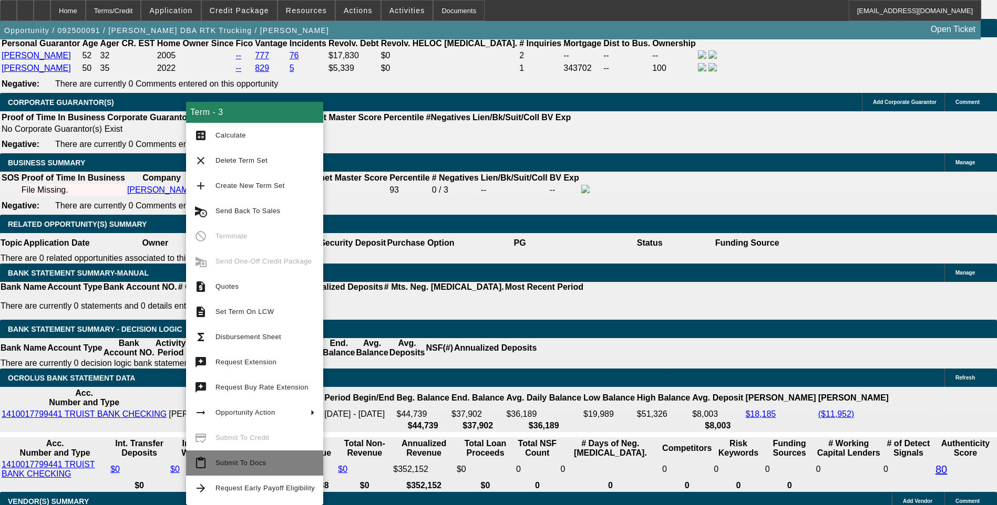
click at [251, 463] on span "Submit To Docs" at bounding box center [240, 463] width 50 height 8
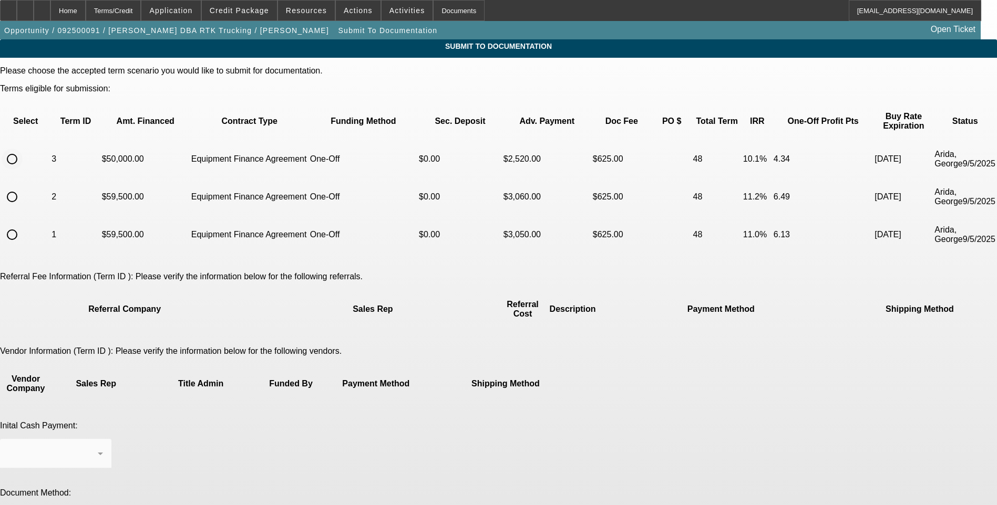
click at [23, 149] on input "radio" at bounding box center [12, 159] width 21 height 21
radio input "true"
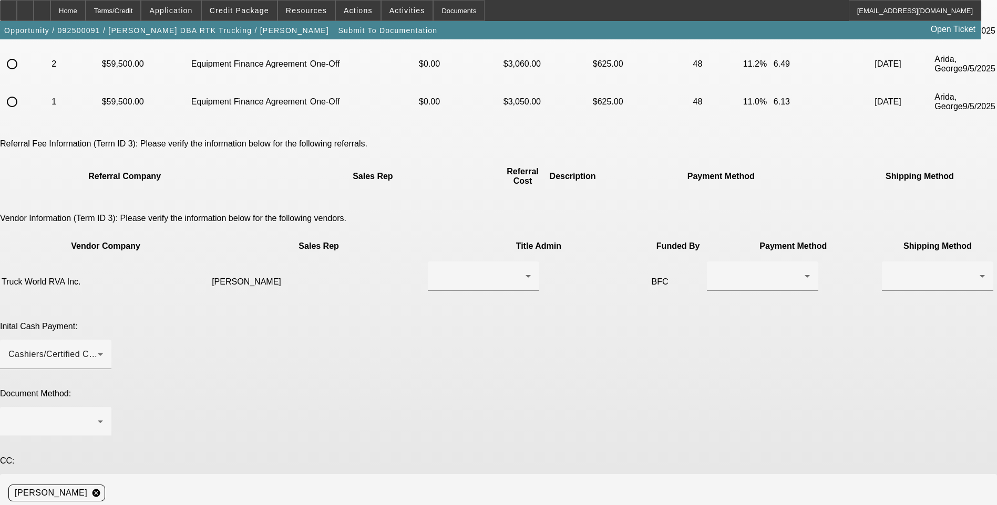
scroll to position [158, 0]
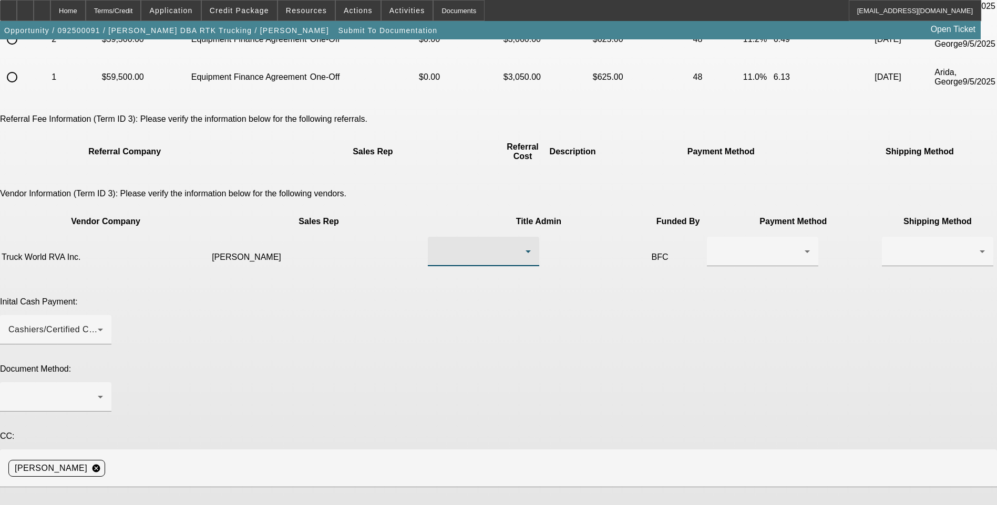
click at [468, 245] on div at bounding box center [480, 251] width 89 height 13
click at [467, 250] on mat-option "Sandbek, Taylor" at bounding box center [450, 250] width 125 height 25
click at [715, 245] on div at bounding box center [759, 251] width 89 height 13
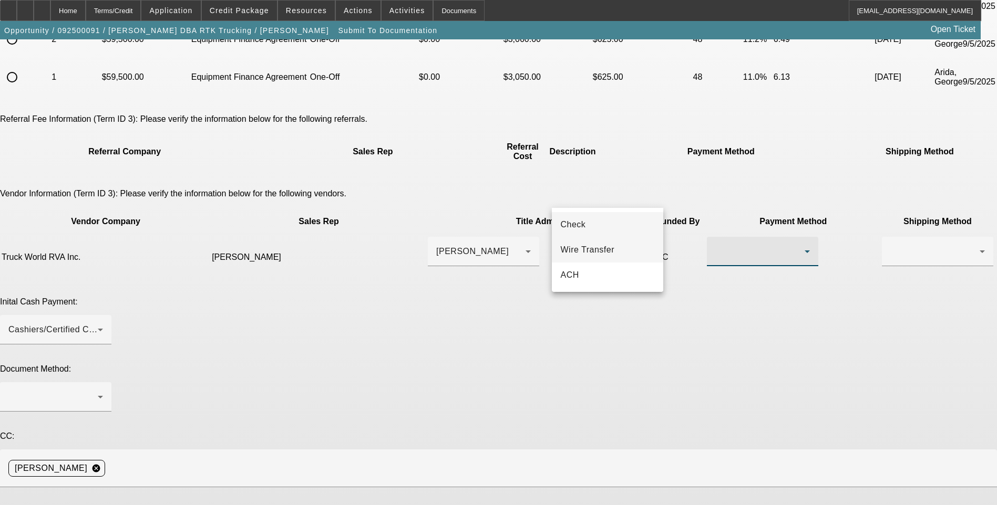
click at [615, 254] on mat-option "Wire Transfer" at bounding box center [607, 250] width 111 height 25
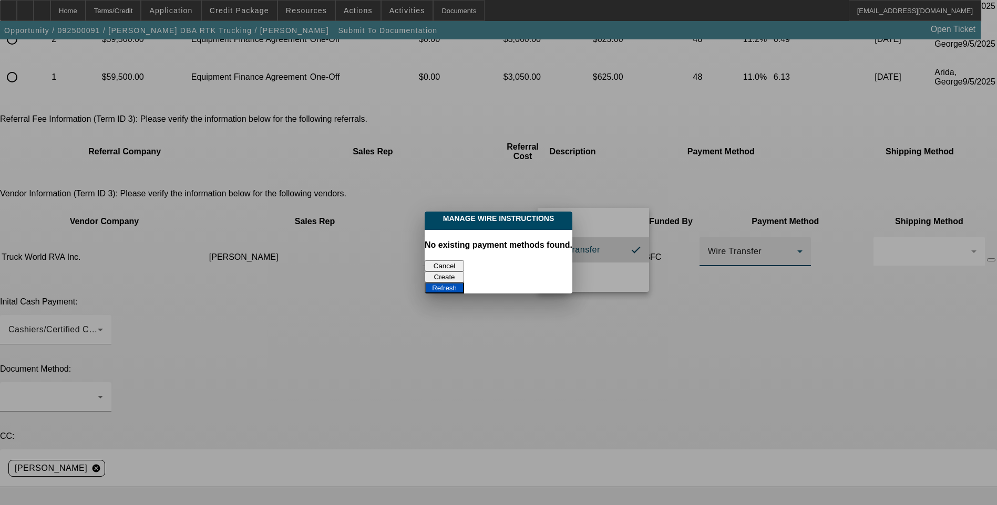
scroll to position [0, 0]
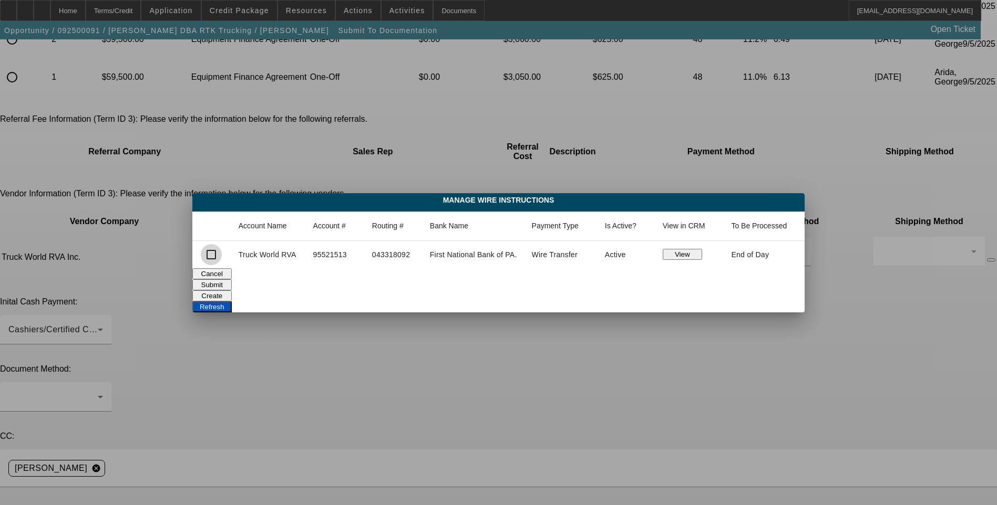
click at [215, 254] on input "checkbox" at bounding box center [211, 254] width 21 height 21
checkbox input "true"
click at [232, 281] on button "Submit" at bounding box center [211, 285] width 39 height 11
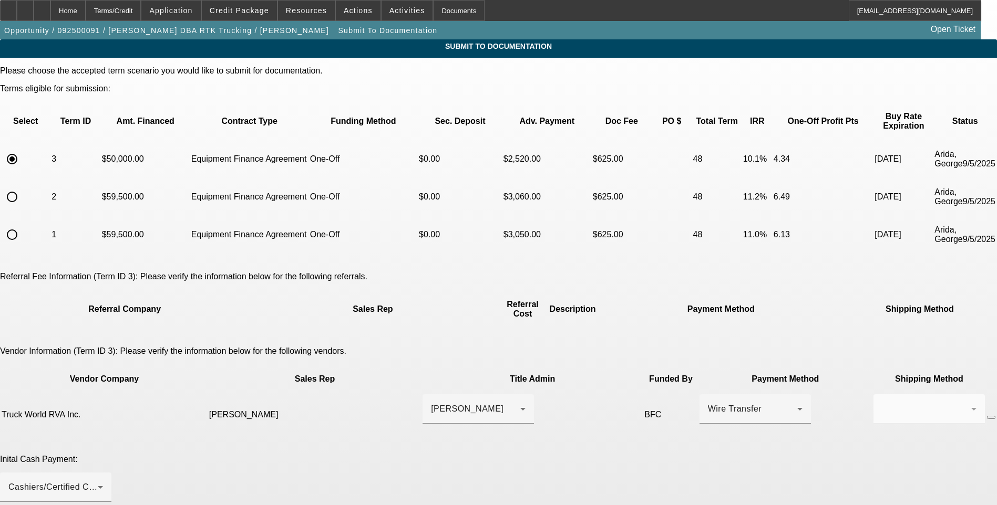
scroll to position [158, 0]
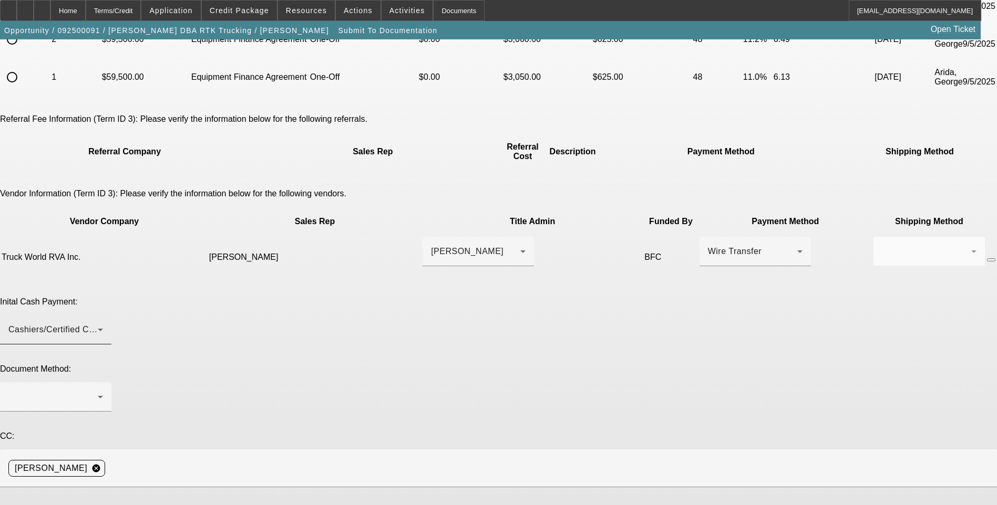
click at [98, 324] on div "Cashiers/Certified Check" at bounding box center [52, 330] width 89 height 13
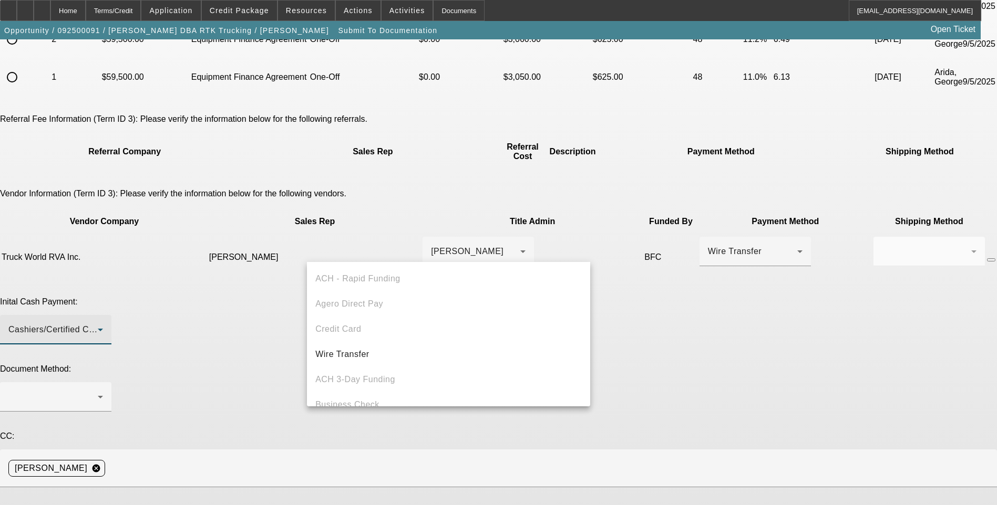
scroll to position [36, 0]
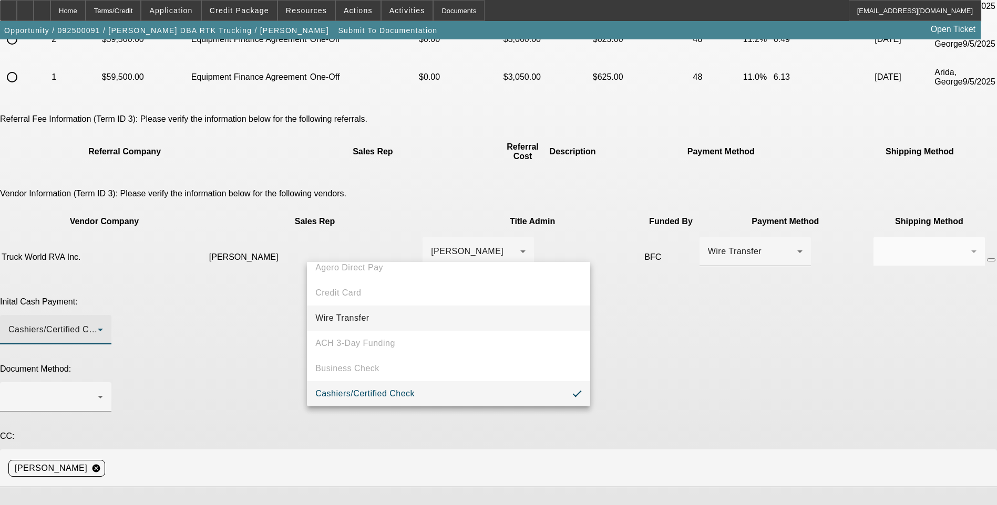
click at [483, 316] on mat-option "Wire Transfer" at bounding box center [448, 318] width 283 height 25
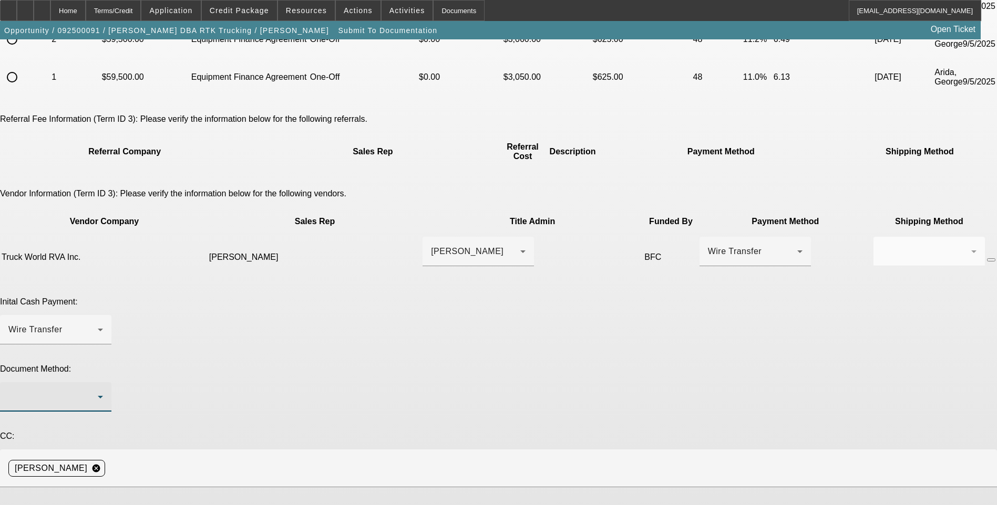
click at [98, 391] on div at bounding box center [52, 397] width 89 height 13
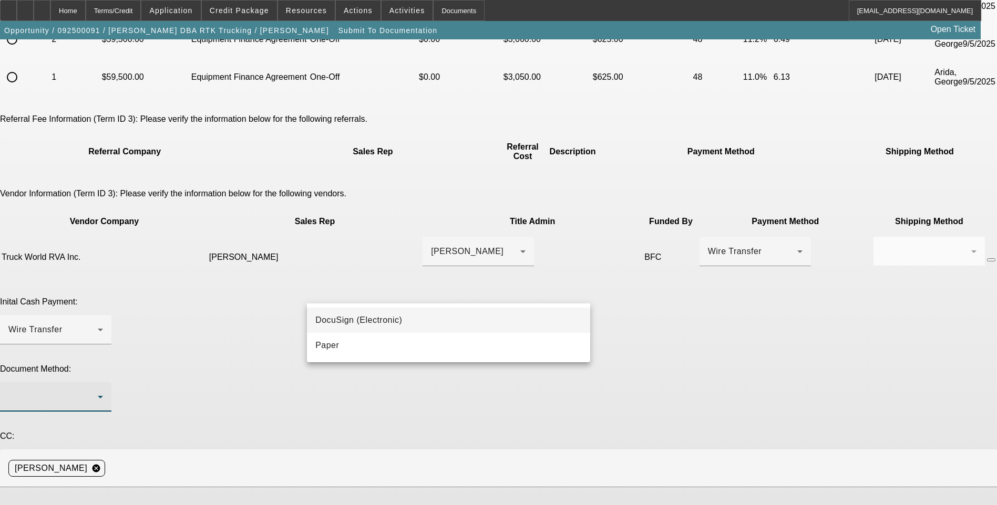
click at [445, 317] on mat-option "DocuSign (Electronic)" at bounding box center [448, 320] width 283 height 25
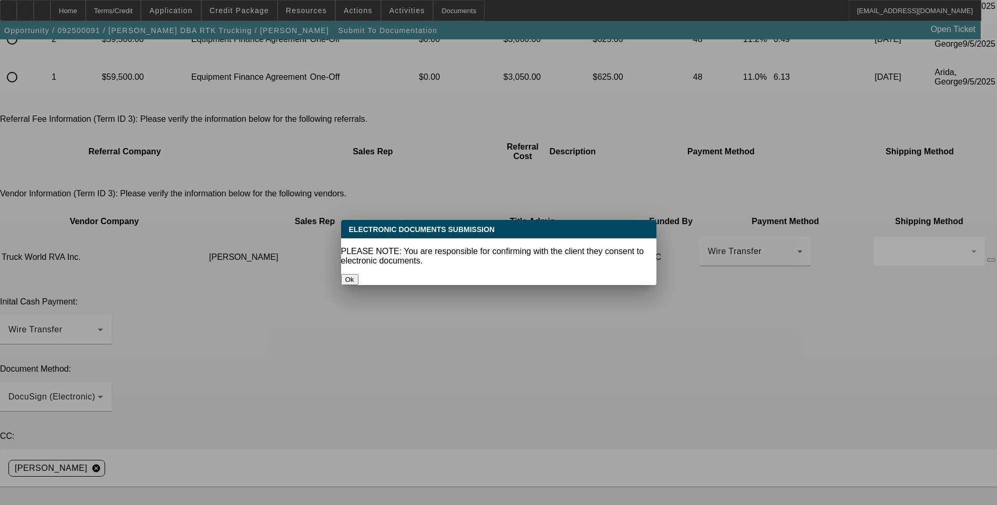
click at [358, 274] on button "Ok" at bounding box center [349, 279] width 17 height 11
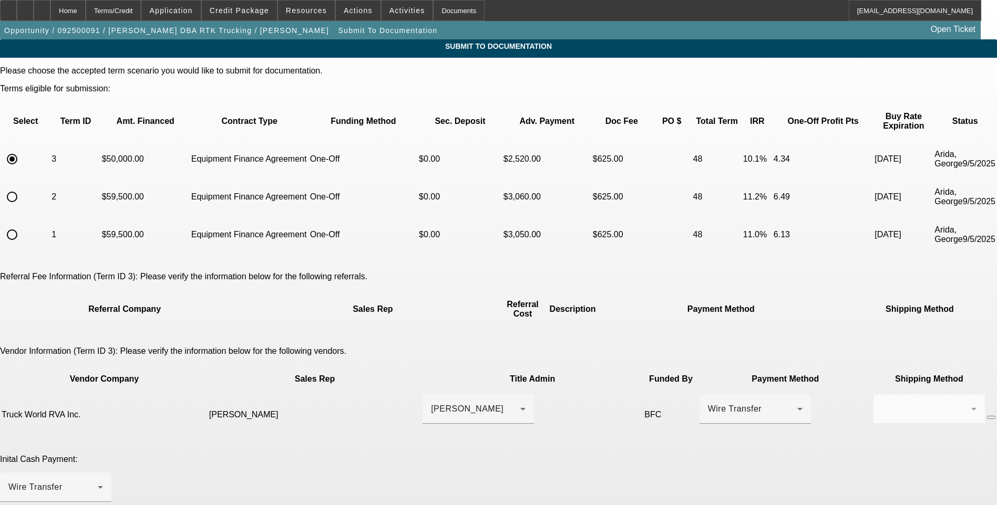
scroll to position [158, 0]
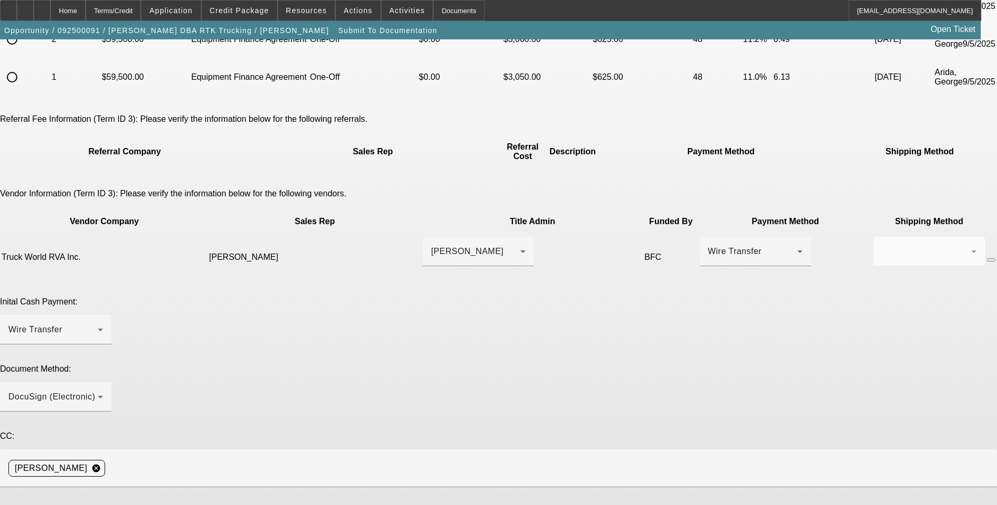
paste textarea "jill.stepp.1420@gmail.com"
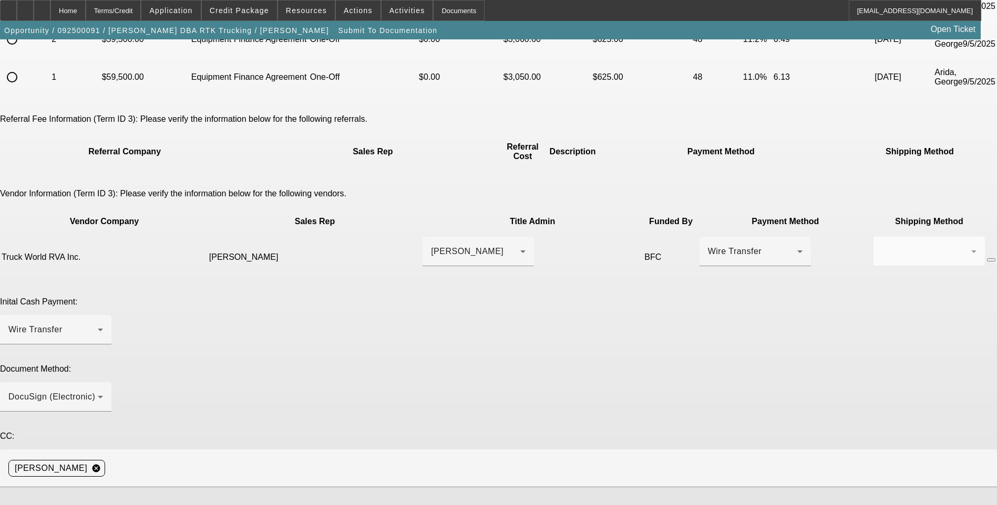
paste textarea "robertstepp06@aol.com"
paste textarea "taylor@truckworldrva.com"
type textarea "Early payoff approved. Please send EPOA. Customer contacts are Angela Stepp 276…"
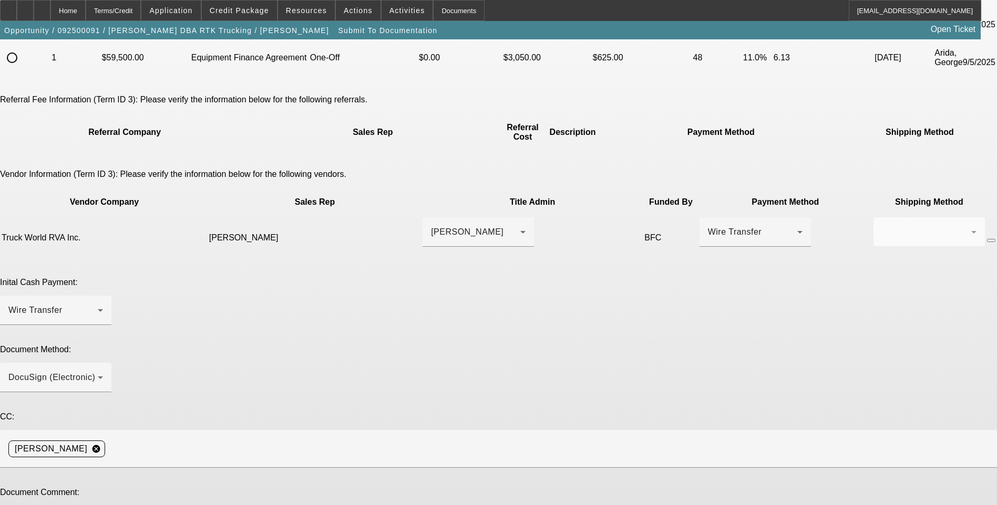
scroll to position [188, 0]
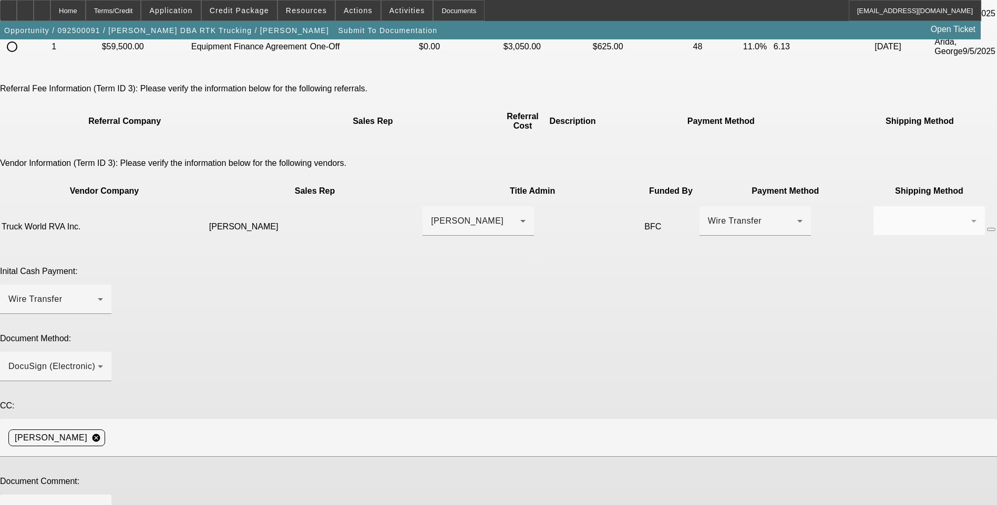
type textarea "Adjusted terms."
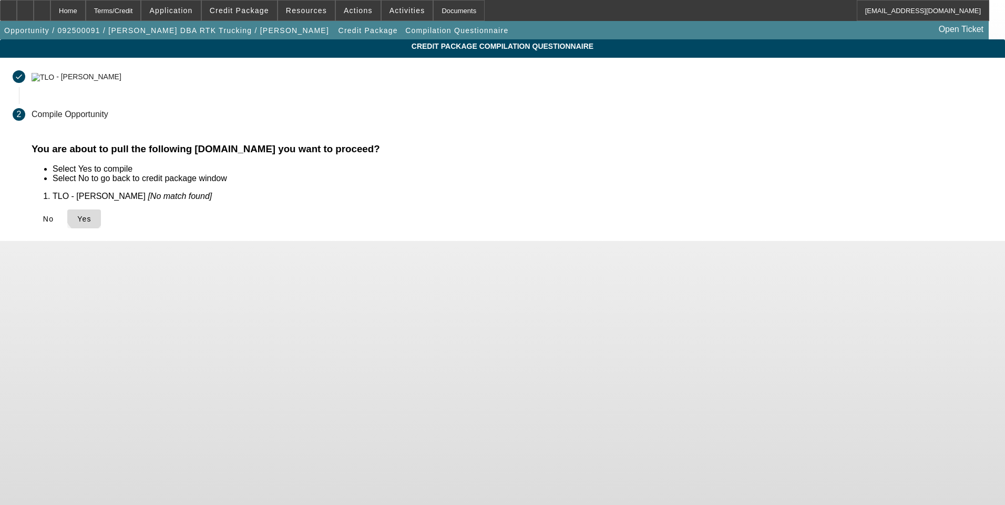
click at [91, 215] on span "Yes" at bounding box center [84, 219] width 14 height 8
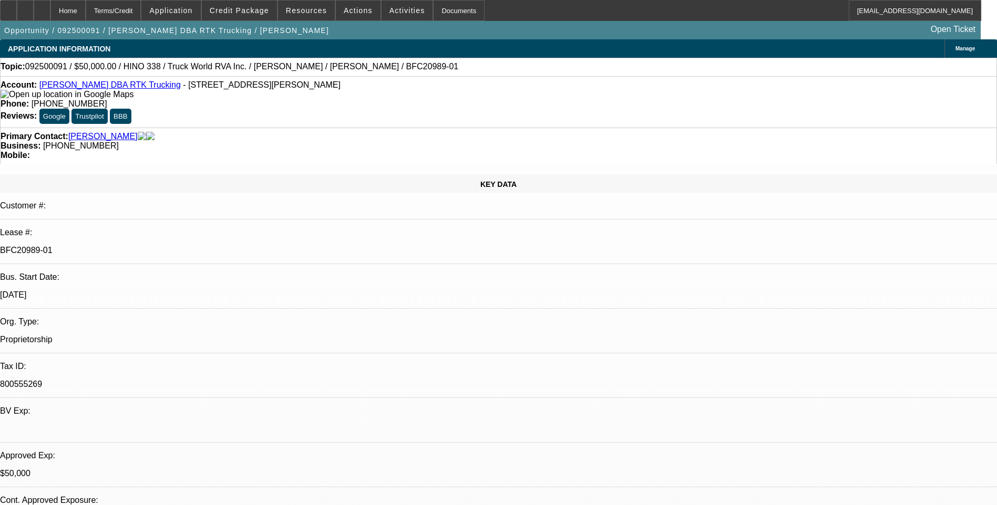
select select "0"
select select "6"
select select "0"
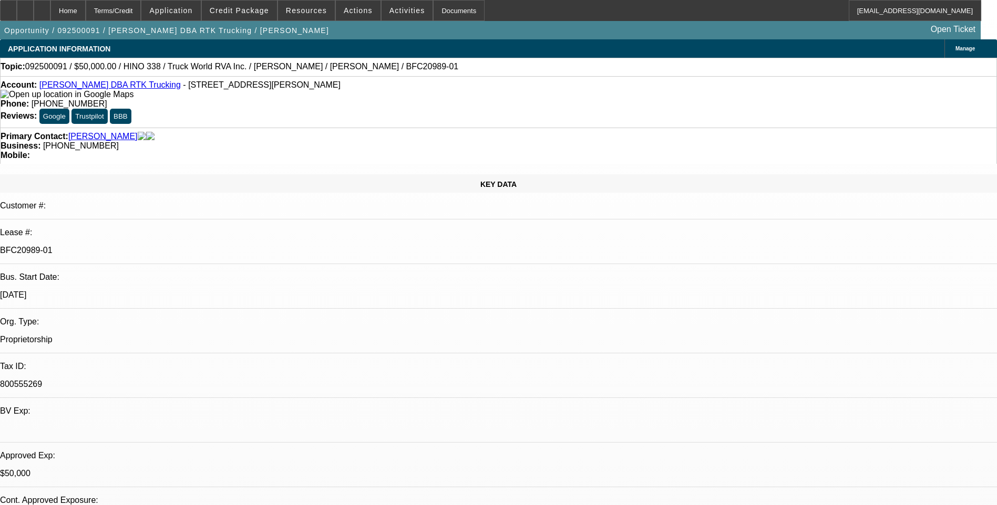
select select "0"
select select "6"
select select "0"
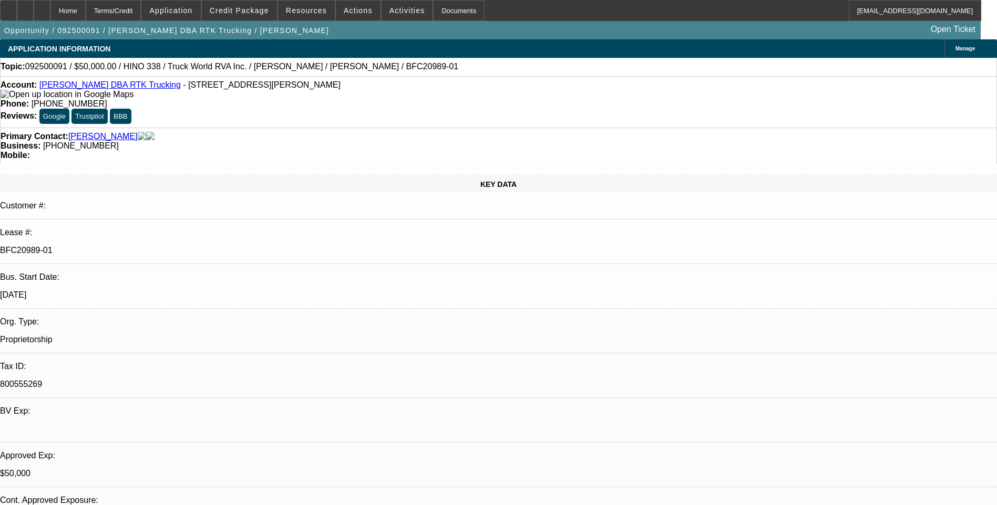
select select "0"
select select "6"
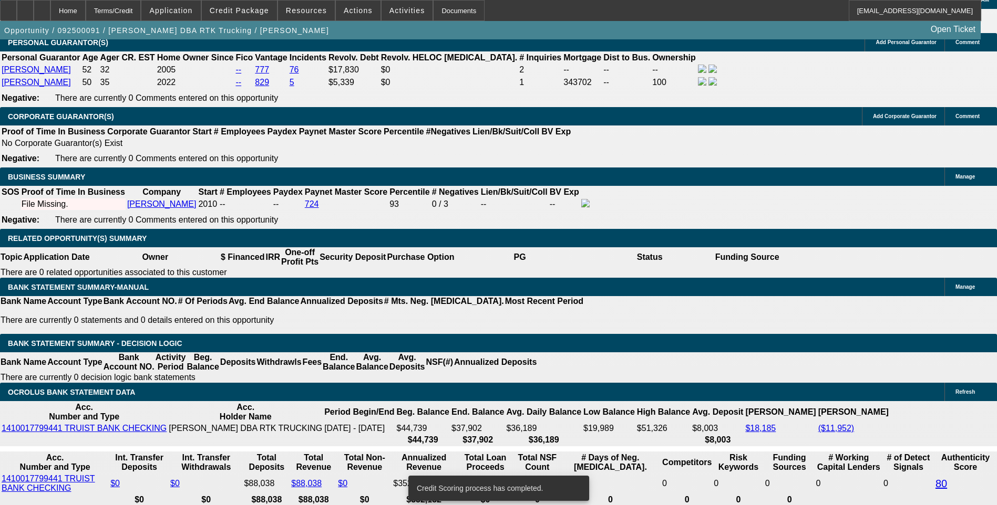
scroll to position [1576, 0]
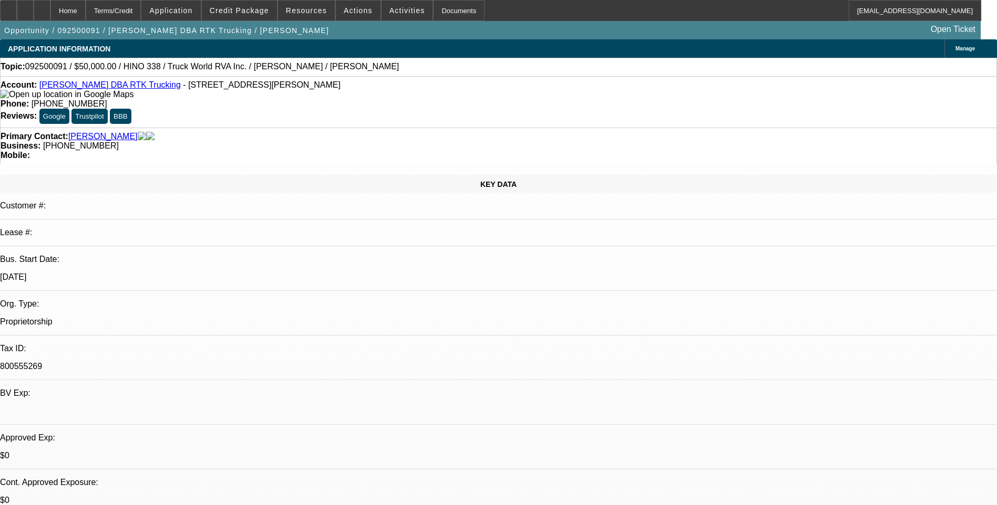
select select "0"
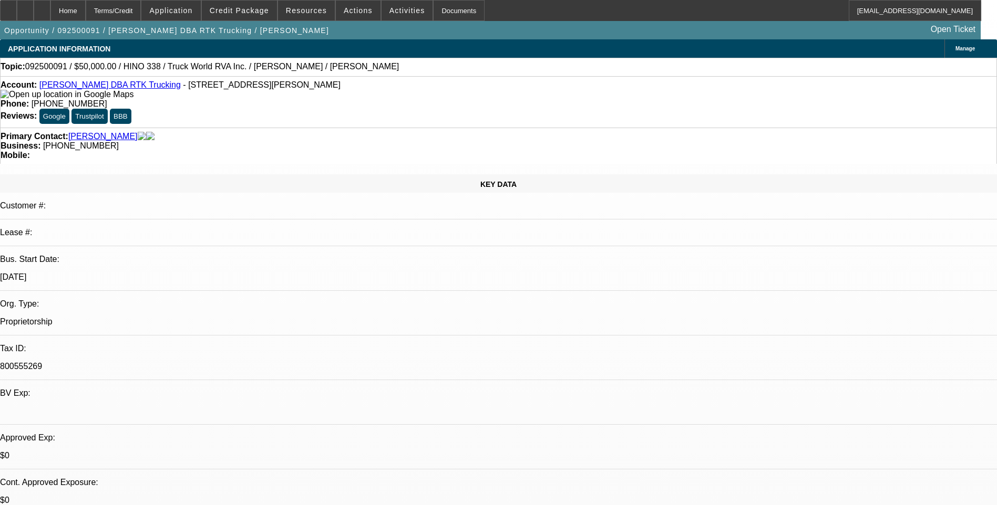
select select "0"
select select "1"
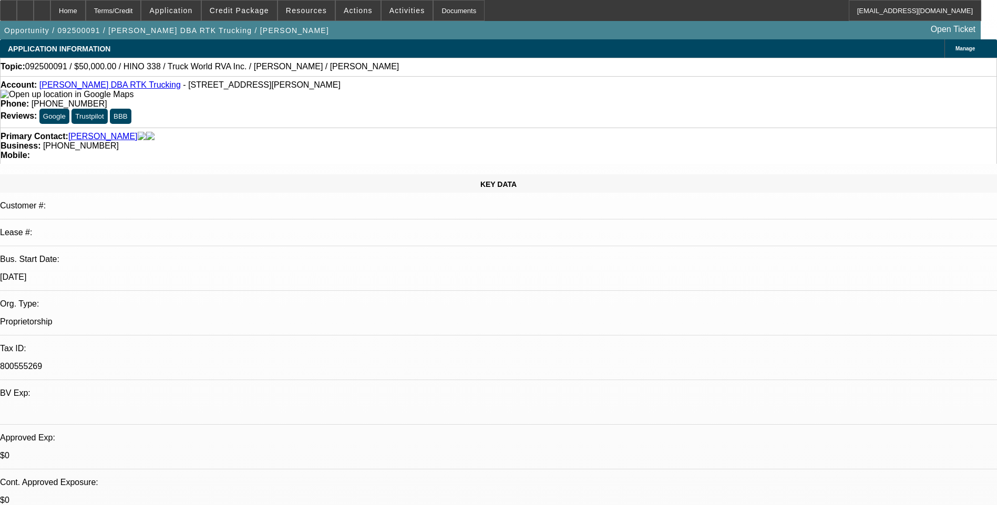
select select "1"
select select "6"
select select "1"
select select "6"
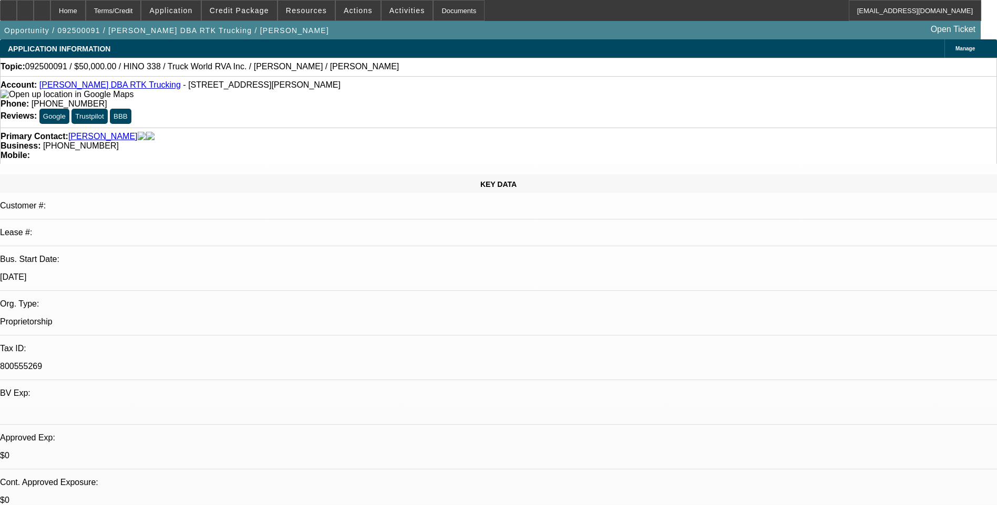
select select "1"
select select "6"
click at [192, 10] on span "Application" at bounding box center [170, 10] width 43 height 8
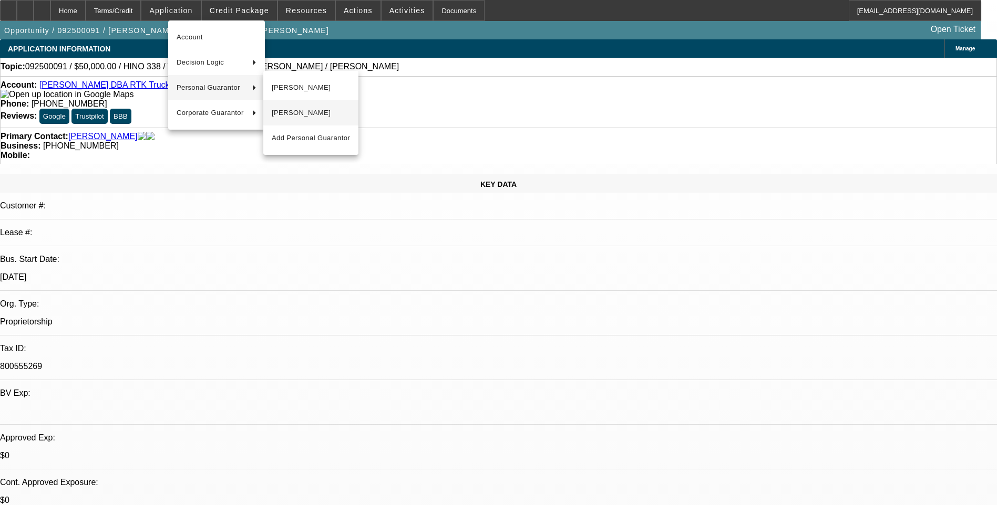
click at [299, 121] on button "[PERSON_NAME]" at bounding box center [310, 112] width 95 height 25
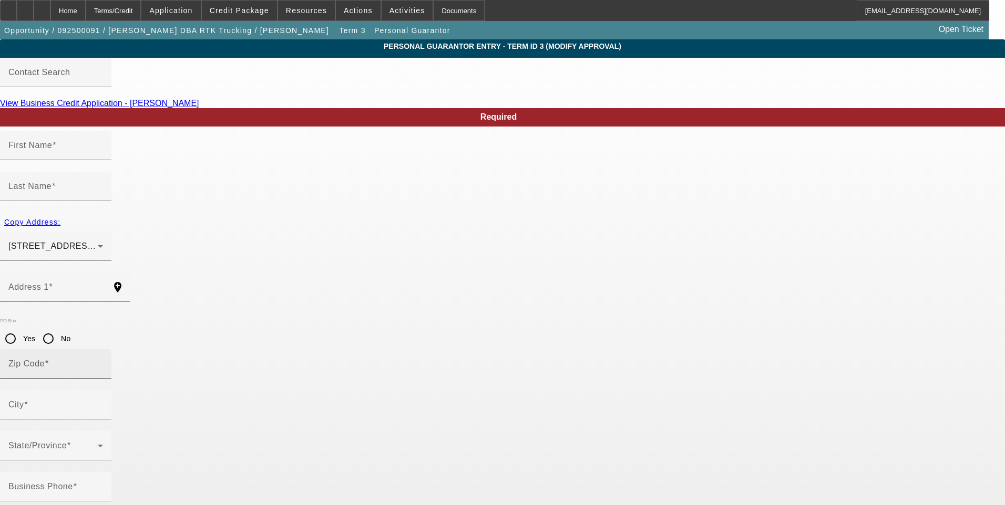
type input "[PERSON_NAME]"
type input "[STREET_ADDRESS]"
radio input "true"
type input "29369"
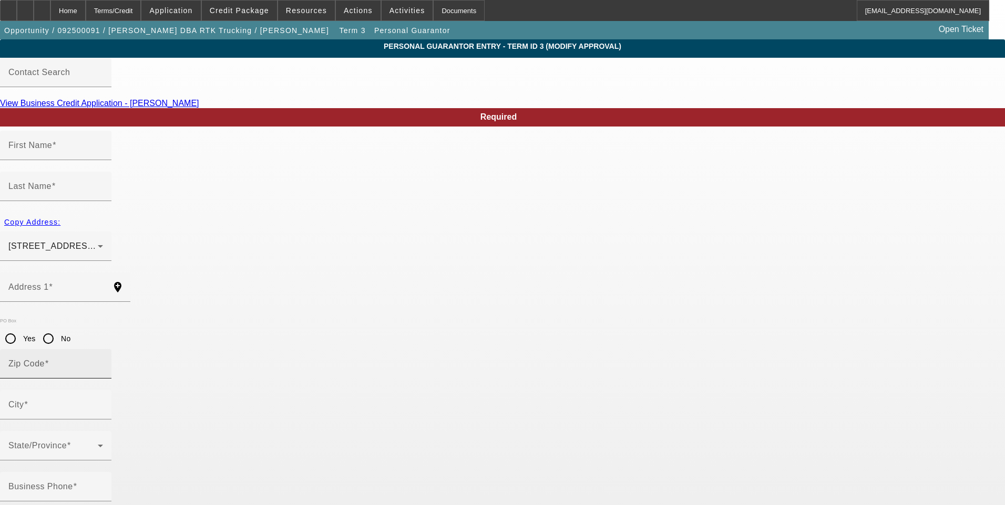
type input "[PERSON_NAME]"
type input "[PHONE_NUMBER]"
type input "100"
type input "231-27-3293"
type input "[PERSON_NAME][EMAIL_ADDRESS][PERSON_NAME][DOMAIN_NAME]"
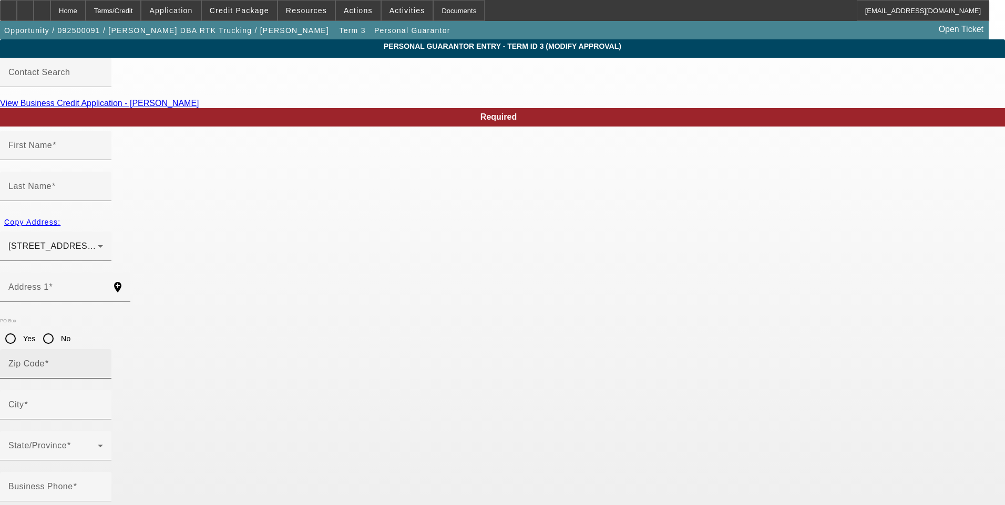
type input "[PHONE_NUMBER]"
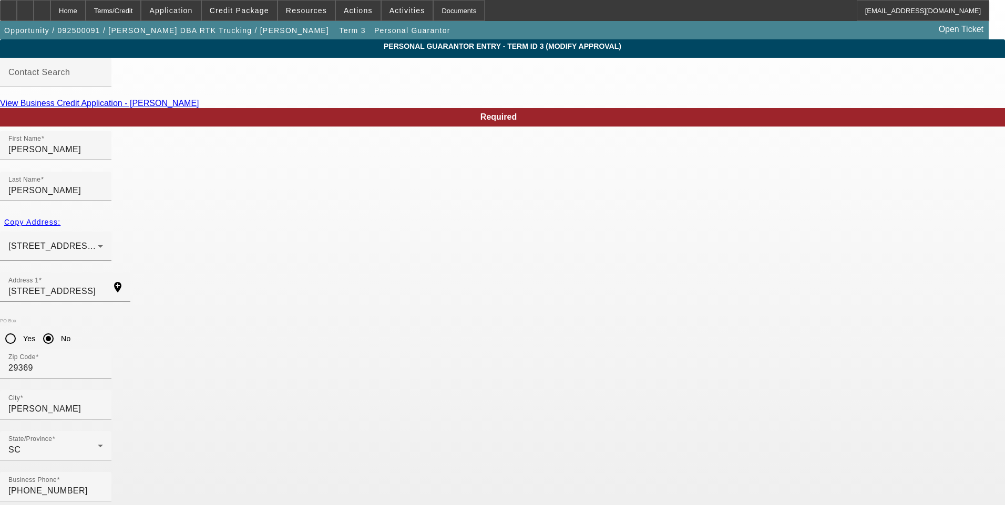
click at [192, 14] on span "Application" at bounding box center [170, 10] width 43 height 8
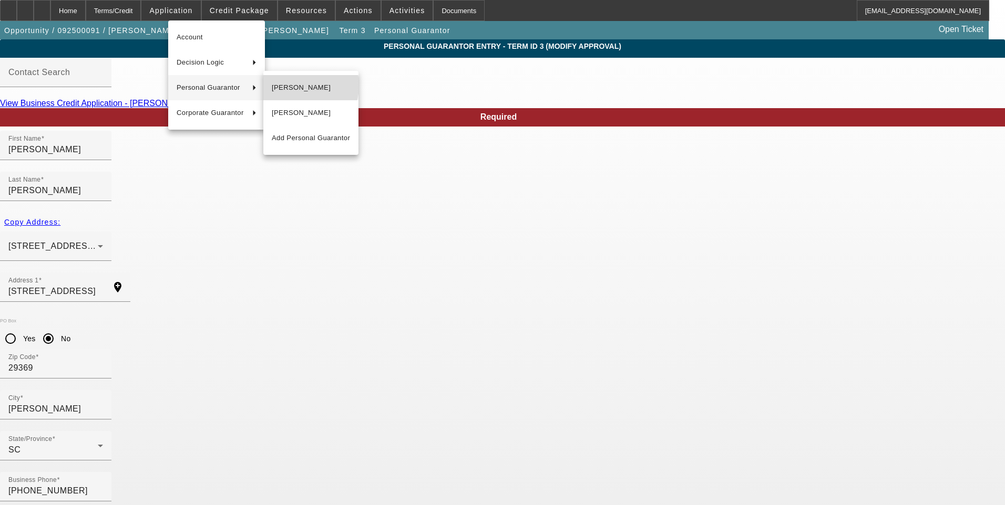
click at [296, 86] on span "[PERSON_NAME]" at bounding box center [311, 87] width 78 height 13
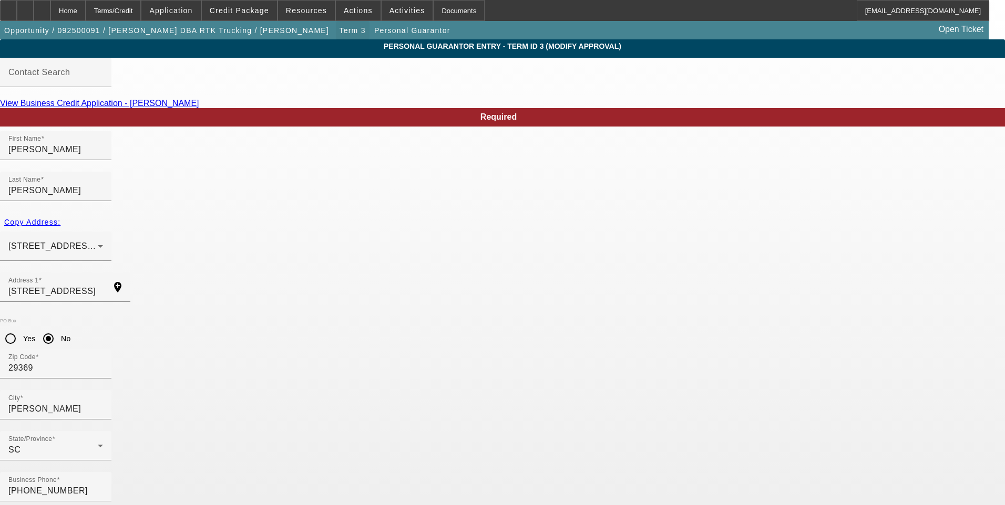
type input "[PERSON_NAME]"
type input "430 MORNINGMIST DR"
type input "[PERSON_NAME]"
type input "0"
type input "224-17-7119"
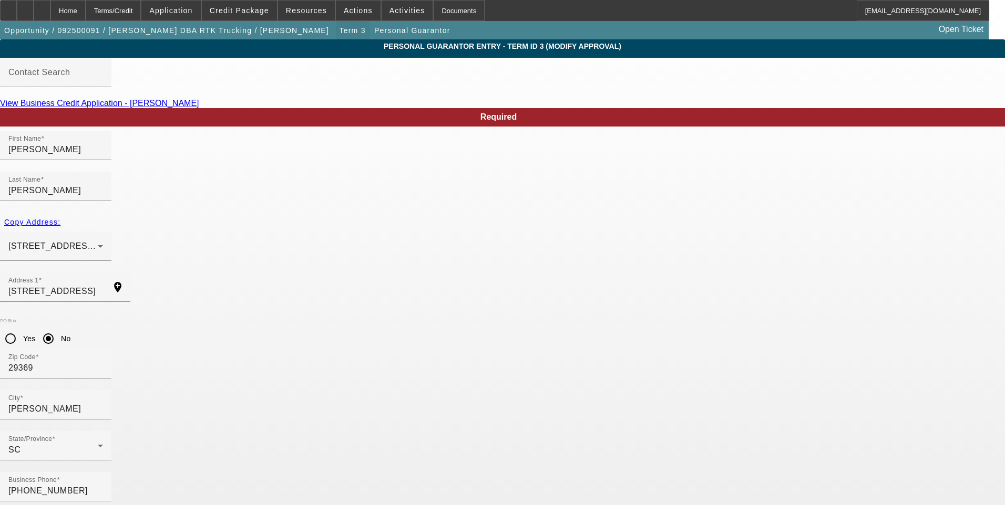
type input "[EMAIL_ADDRESS][DOMAIN_NAME]"
click at [86, 11] on div "Home" at bounding box center [67, 10] width 35 height 21
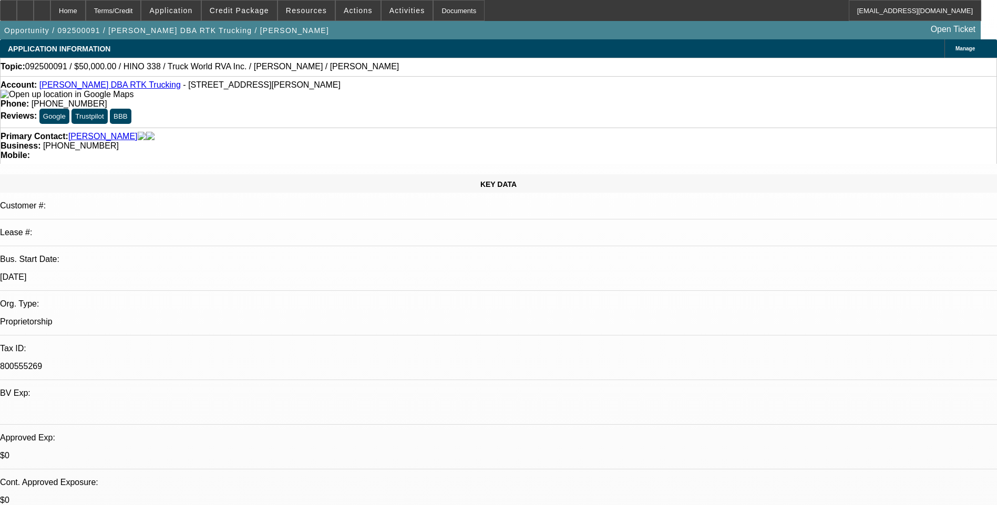
select select "0"
select select "6"
select select "0"
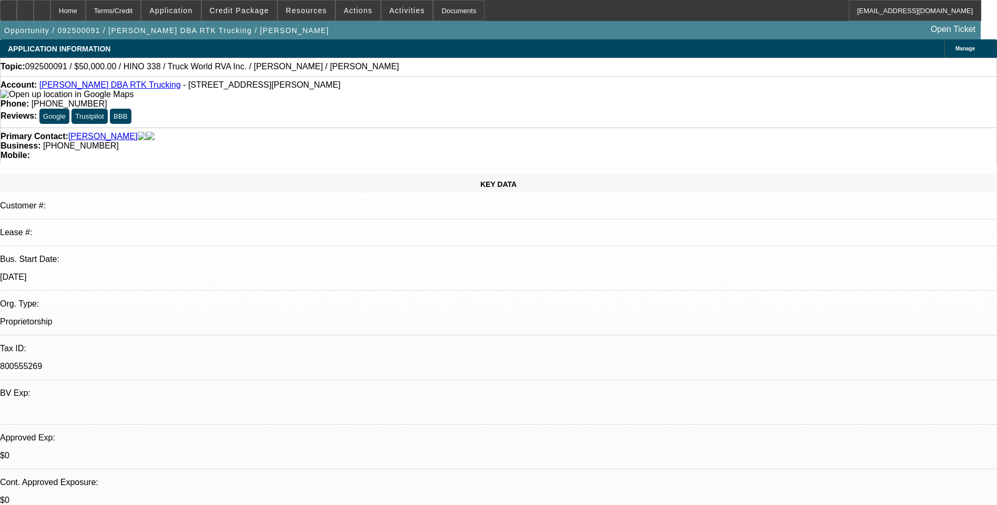
select select "0"
select select "6"
select select "0"
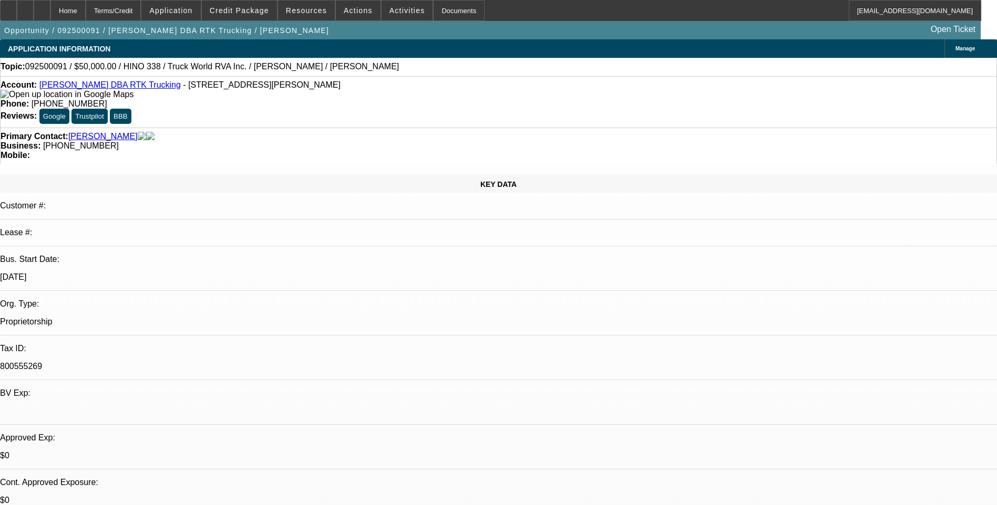
select select "0"
select select "6"
click at [141, 12] on div "Terms/Credit" at bounding box center [114, 10] width 56 height 21
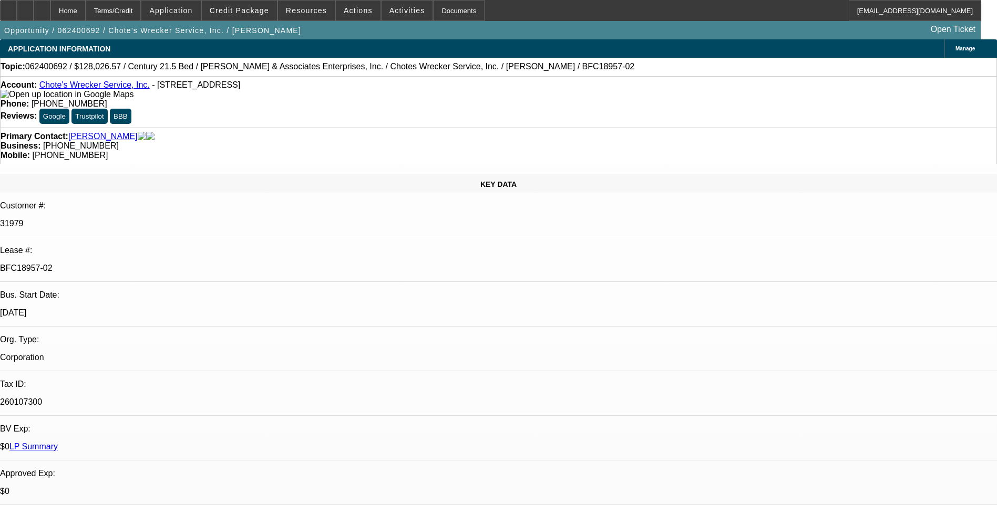
select select "0"
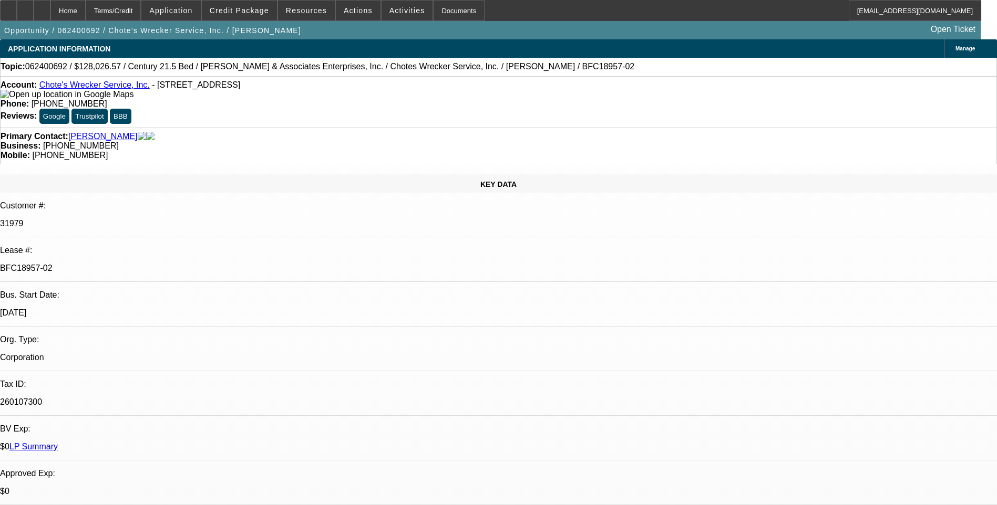
select select "0"
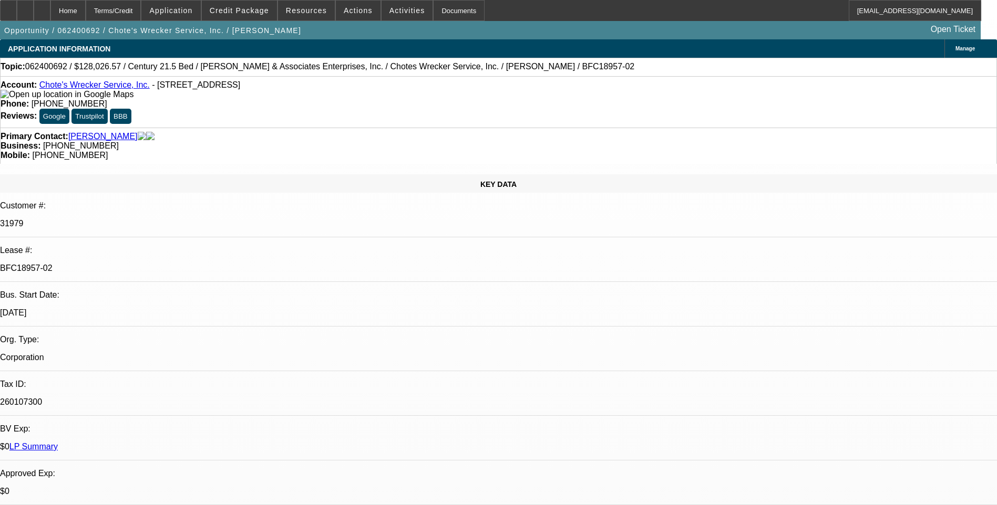
select select "0"
select select "1"
select select "3"
select select "6"
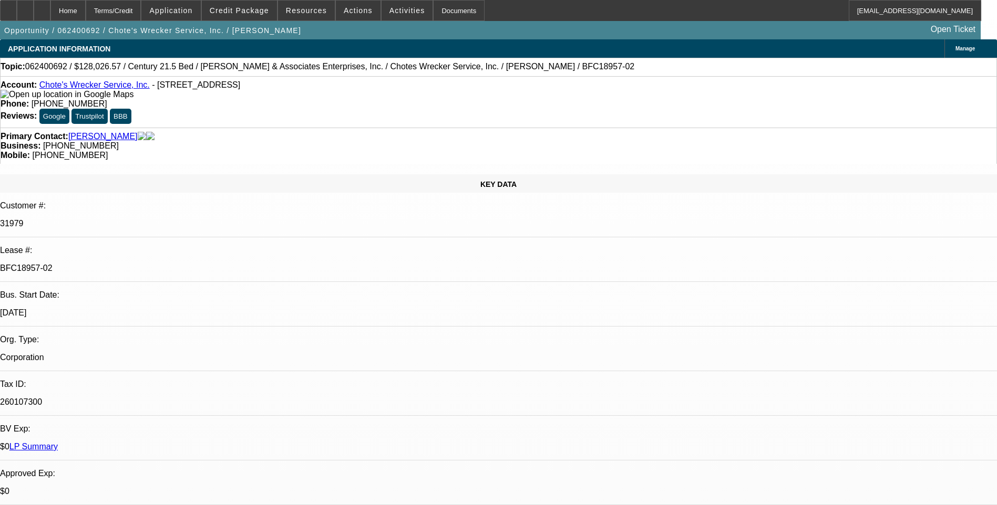
select select "1"
select select "3"
select select "6"
select select "1"
select select "3"
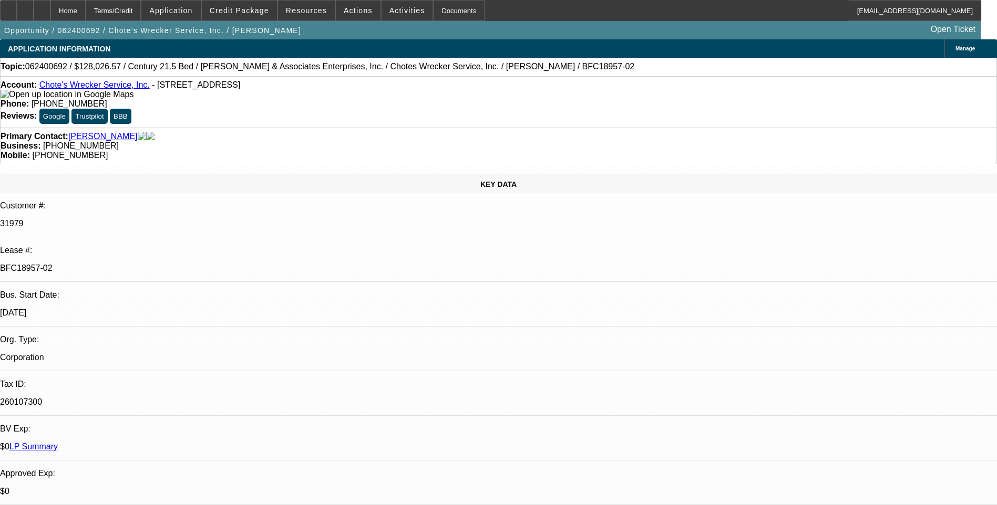
select select "6"
select select "1"
select select "6"
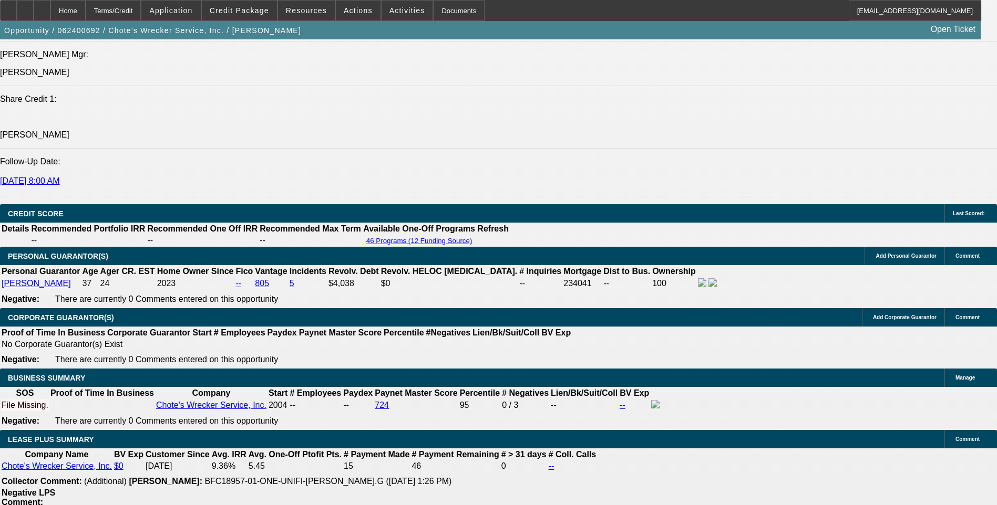
scroll to position [1629, 0]
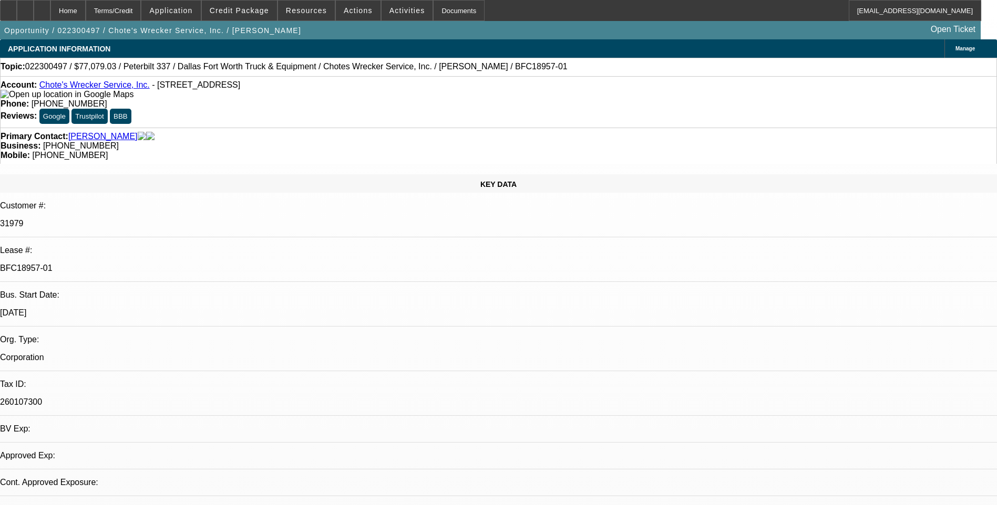
select select "0"
select select "6"
select select "0"
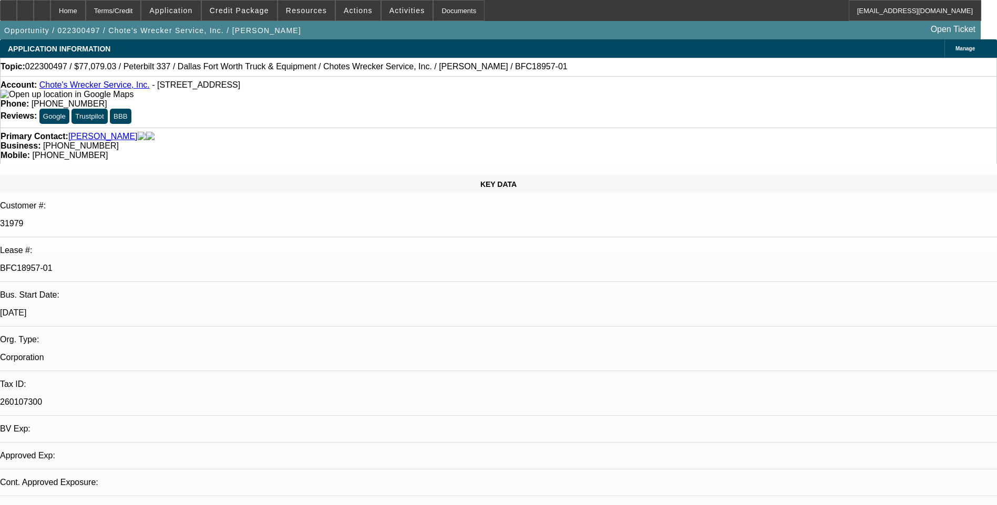
select select "0"
select select "6"
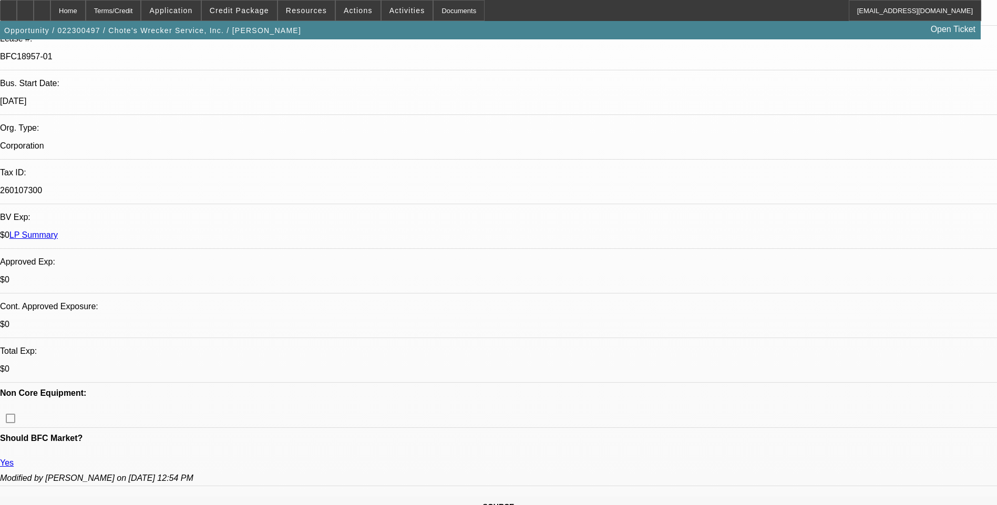
scroll to position [263, 0]
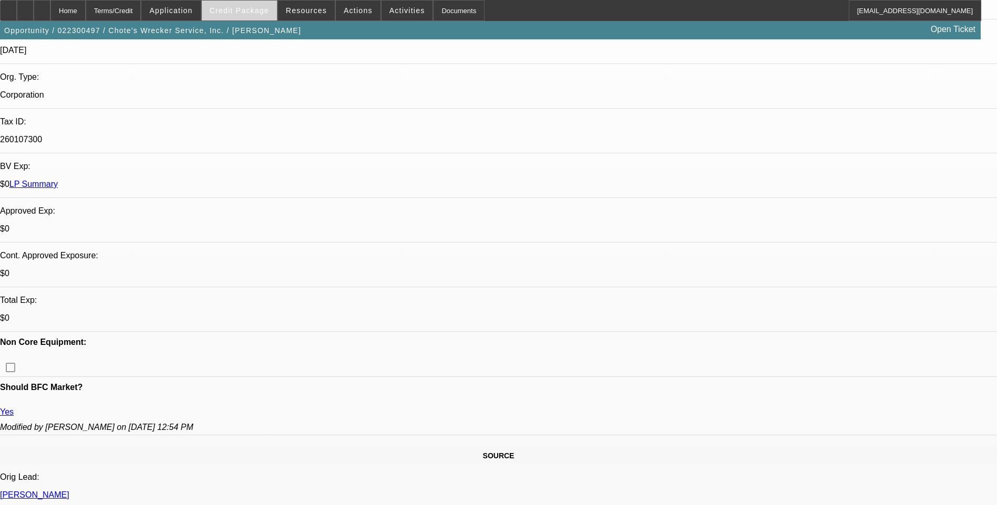
click at [248, 8] on span "Credit Package" at bounding box center [239, 10] width 59 height 8
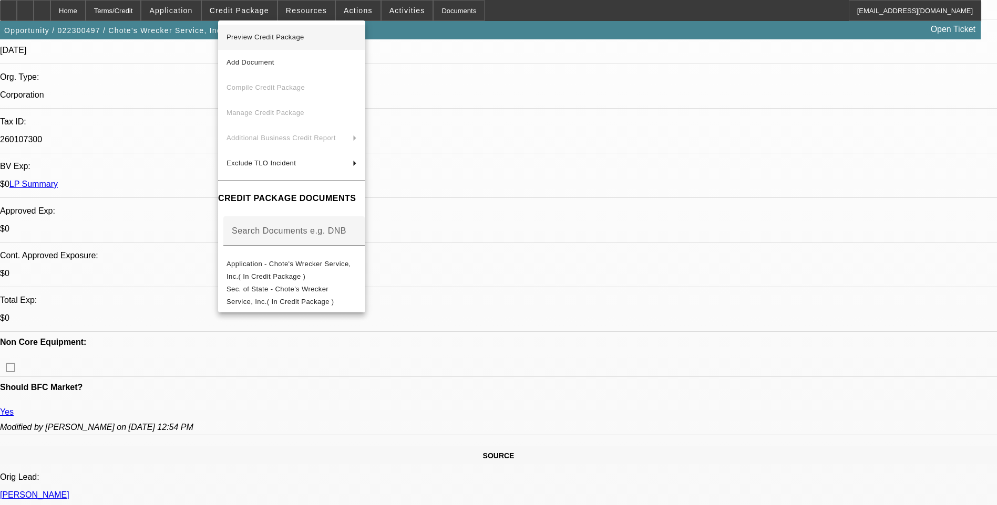
click at [304, 38] on span "Preview Credit Package" at bounding box center [265, 37] width 78 height 8
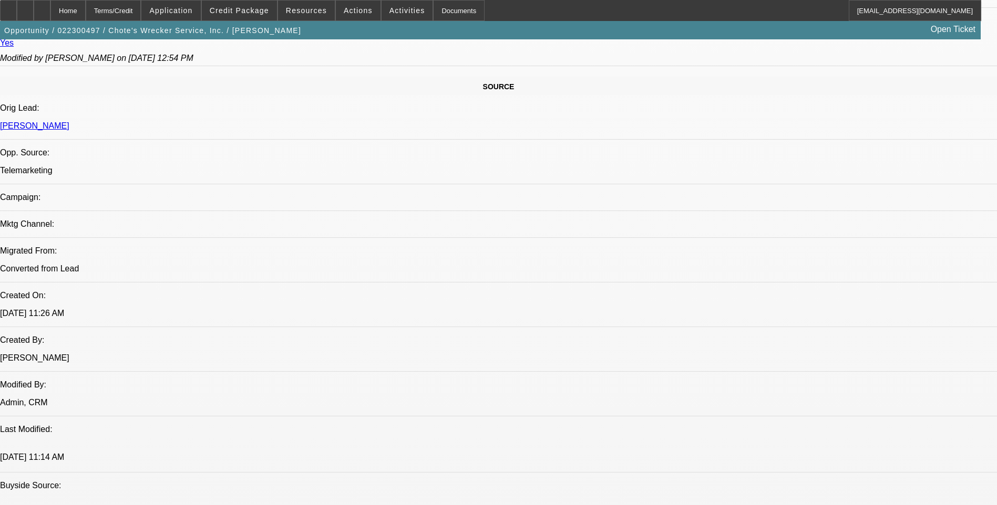
scroll to position [631, 0]
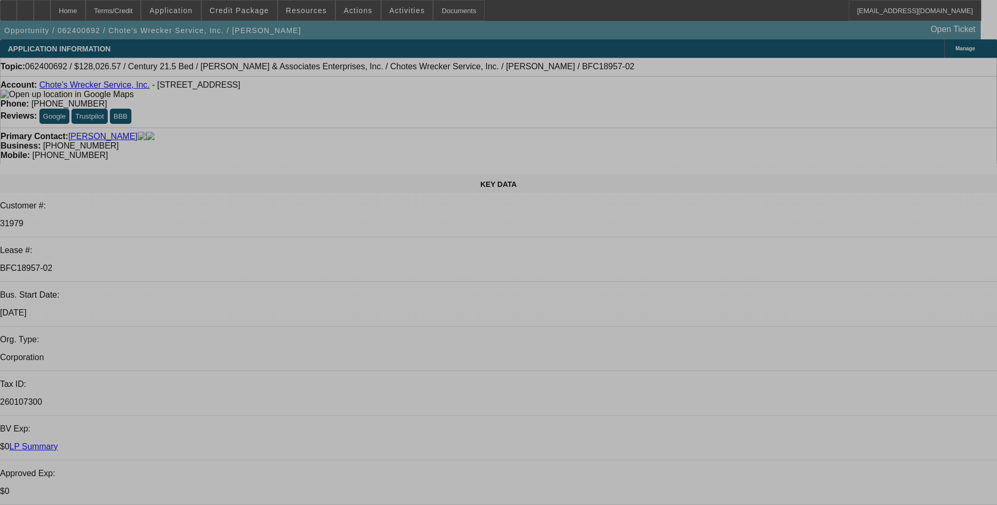
select select "0"
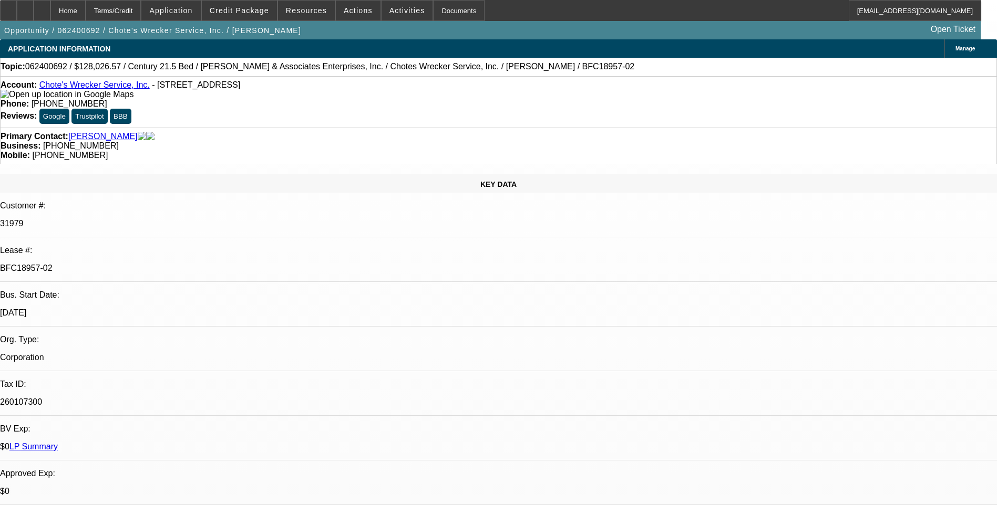
select select "0"
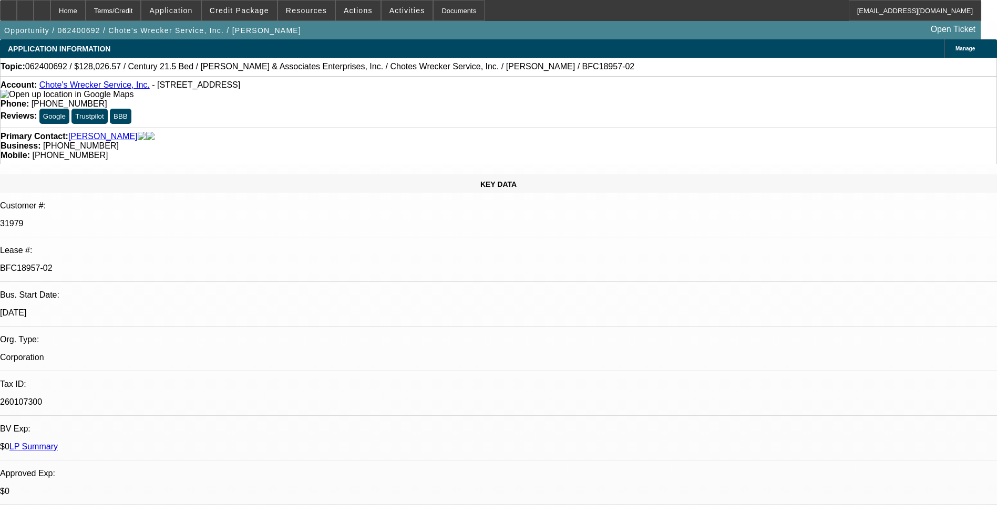
select select "0"
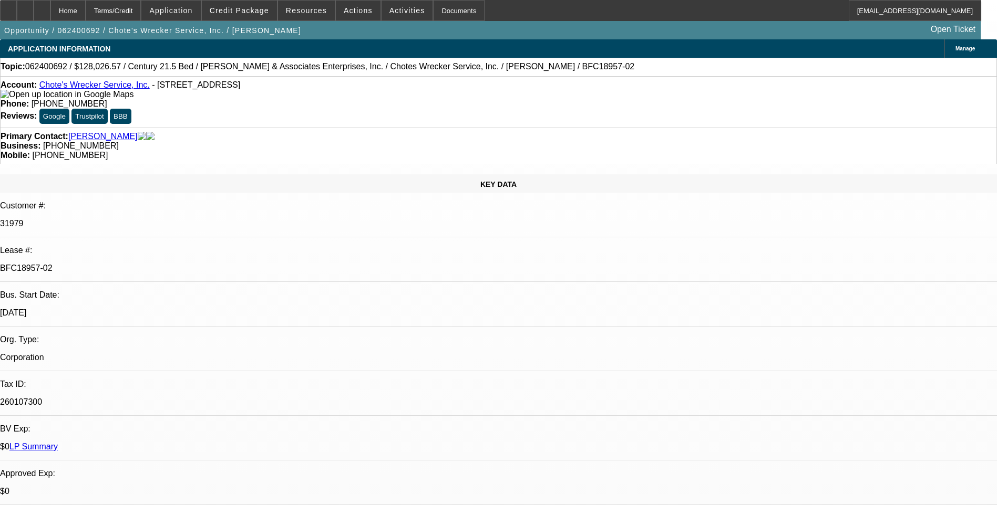
select select "0"
select select "1"
select select "3"
select select "6"
select select "1"
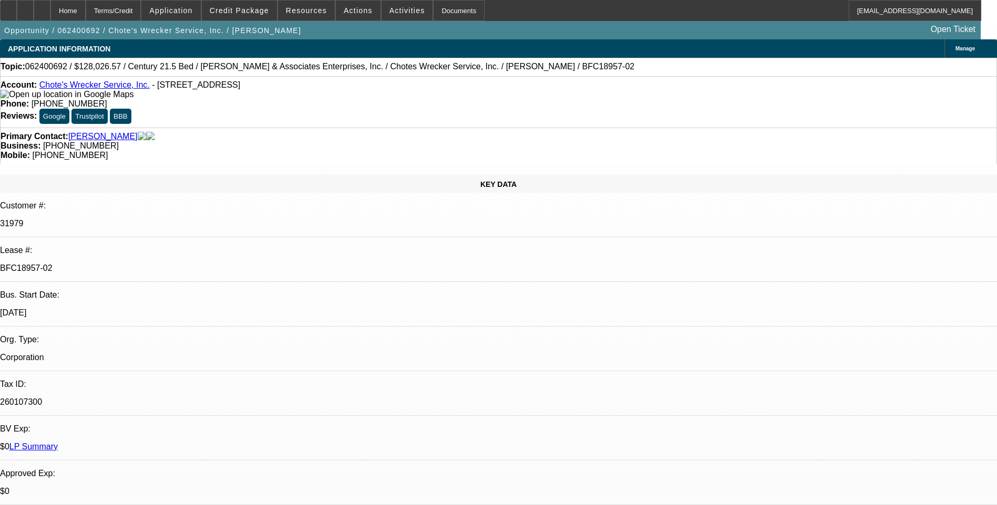
select select "3"
select select "6"
select select "1"
select select "3"
select select "6"
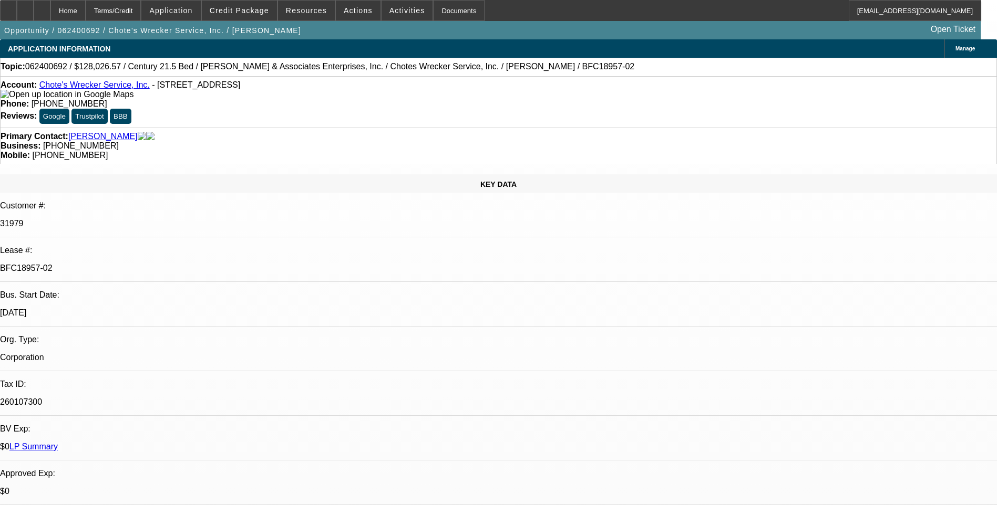
select select "1"
select select "6"
drag, startPoint x: 123, startPoint y: 178, endPoint x: 168, endPoint y: 178, distance: 44.1
click at [168, 264] on div "BFC18957-02" at bounding box center [498, 268] width 997 height 9
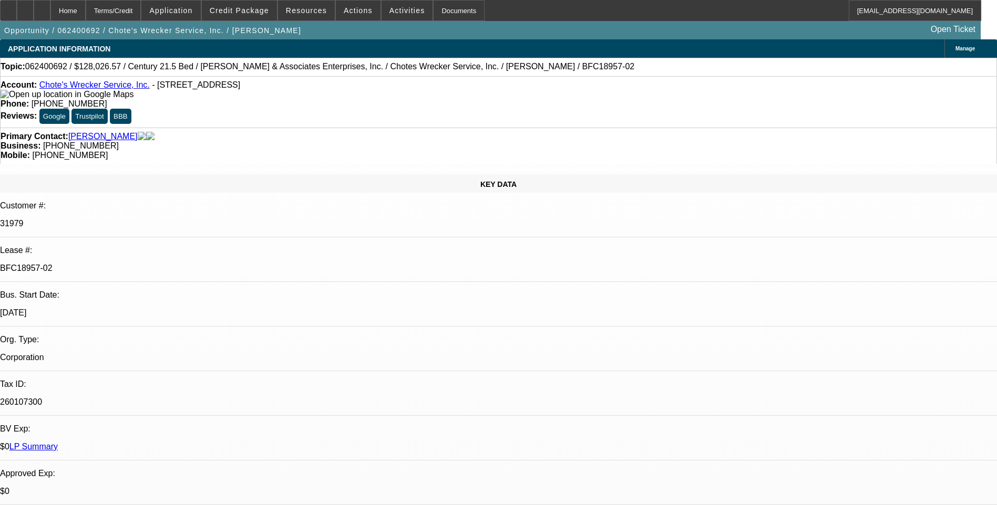
drag, startPoint x: 168, startPoint y: 178, endPoint x: 156, endPoint y: 178, distance: 11.6
copy p "BFC18957-02"
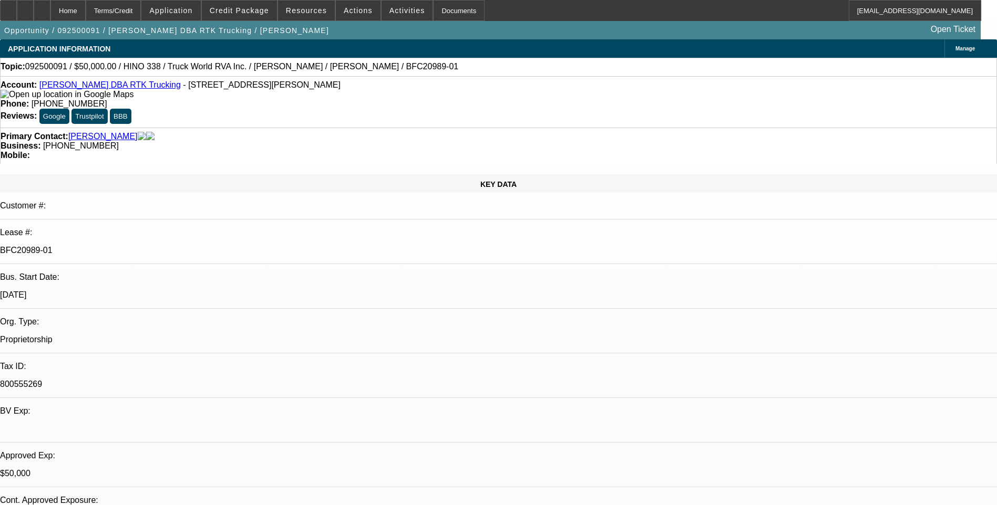
select select "0"
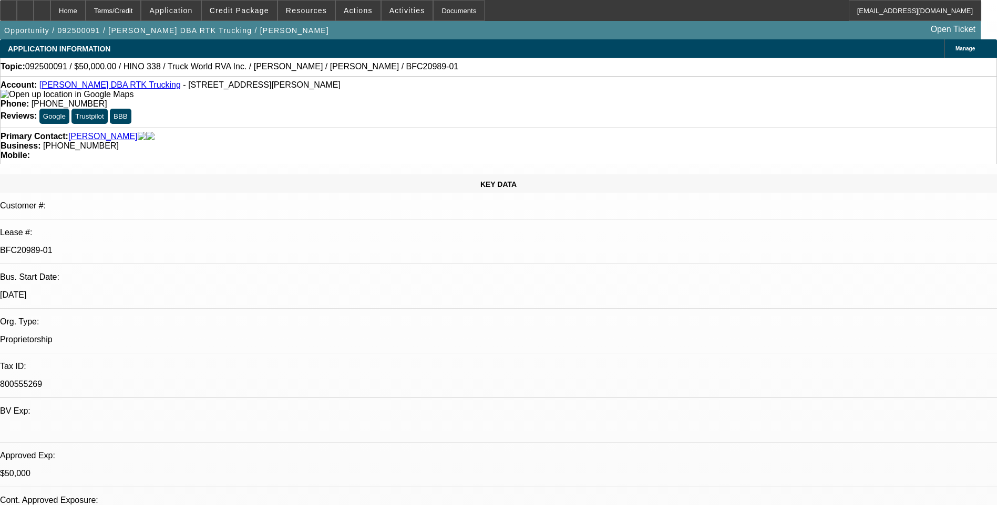
select select "0"
select select "1"
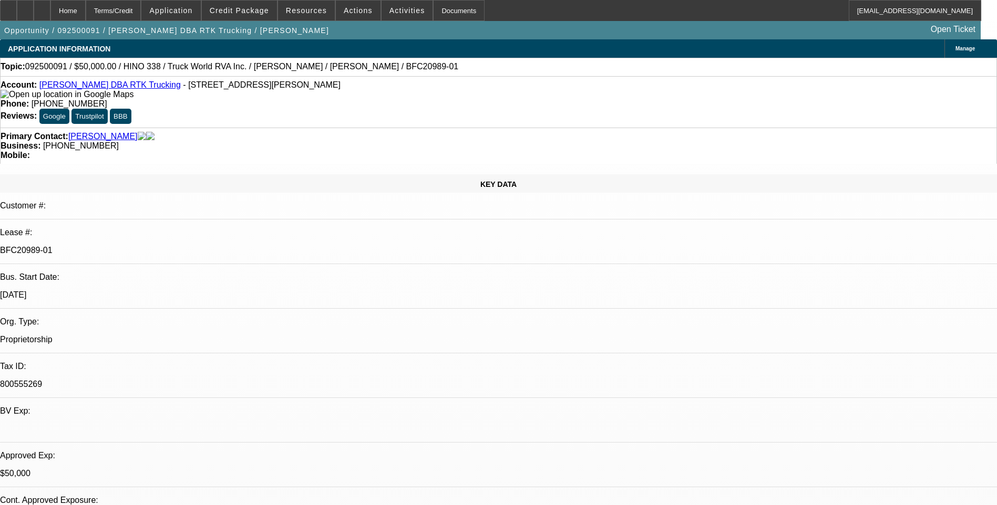
select select "1"
select select "6"
select select "1"
select select "6"
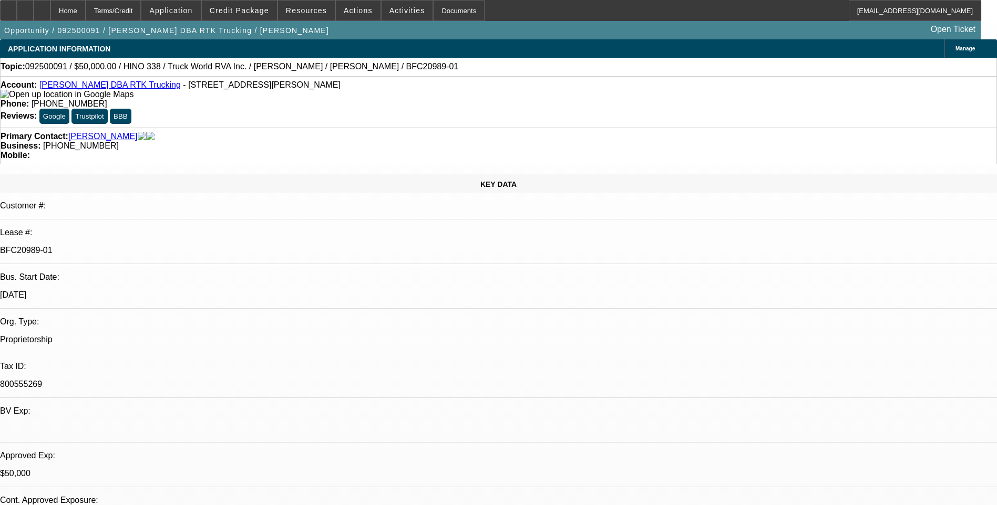
select select "1"
select select "6"
